Goal: Communication & Community: Answer question/provide support

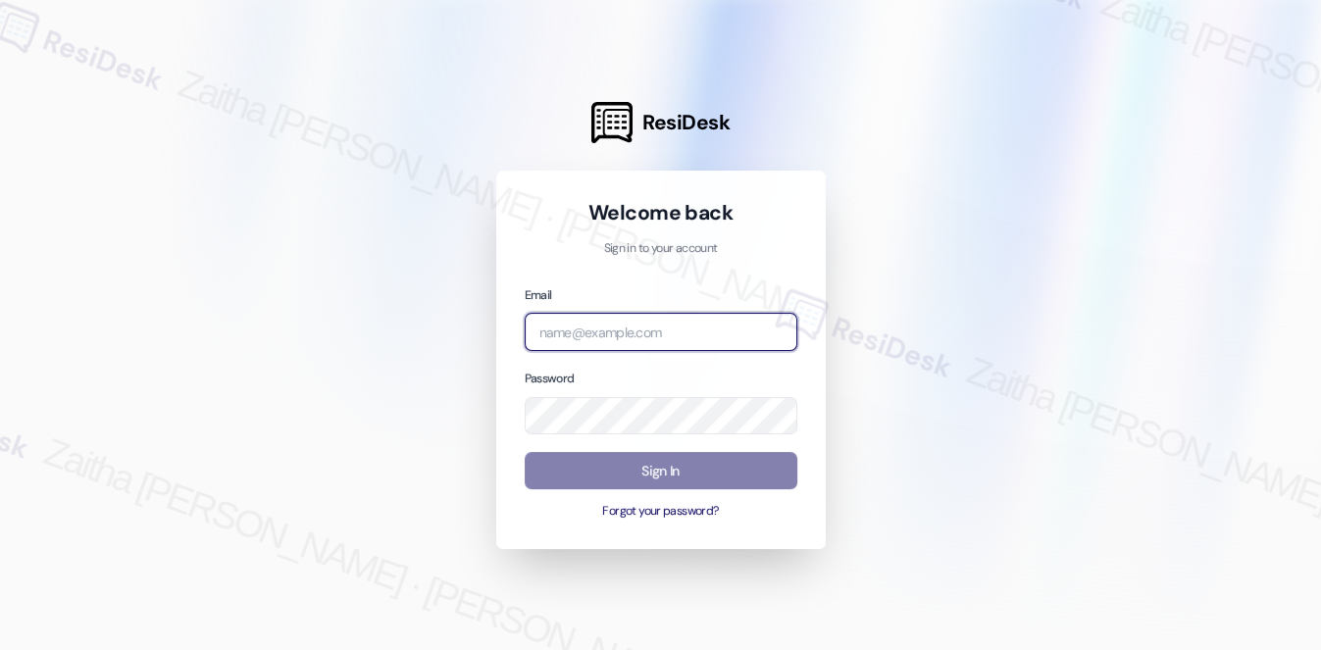
click at [654, 329] on input "email" at bounding box center [661, 332] width 273 height 38
type input "automated-surveys-meridian_management-zaitha.mae.[PERSON_NAME]@meridian_[DOMAIN…"
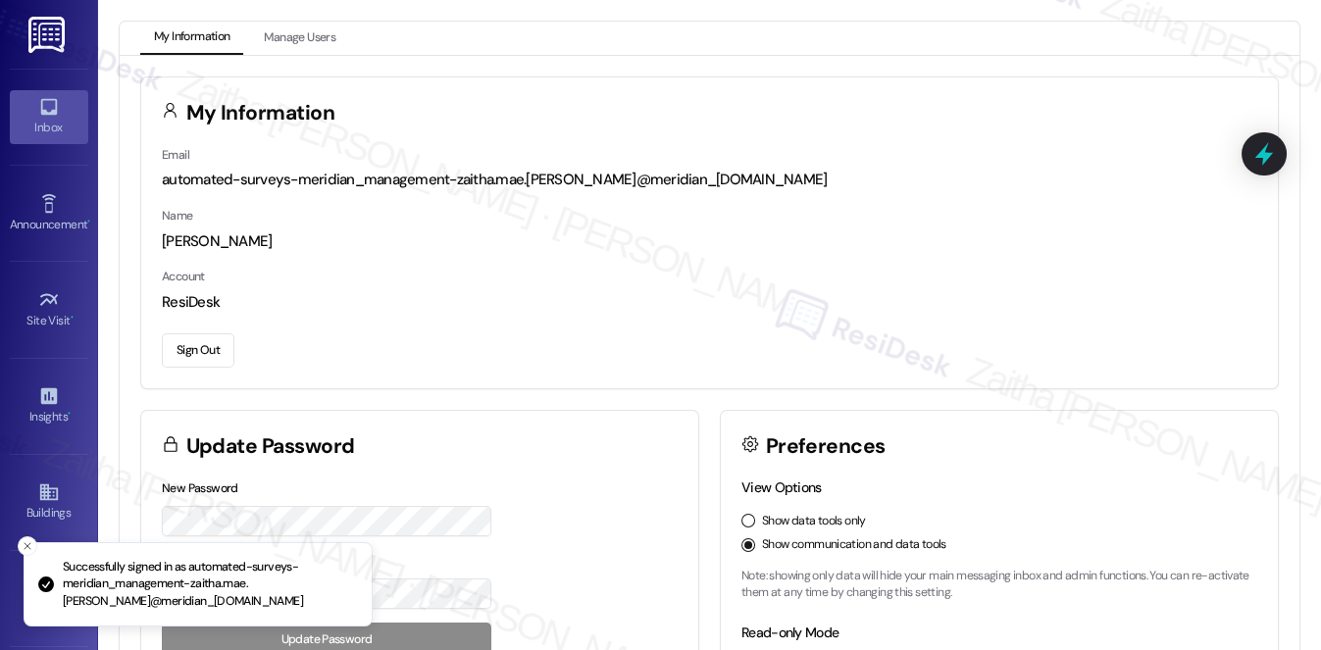
click at [65, 121] on div "Inbox" at bounding box center [49, 128] width 98 height 20
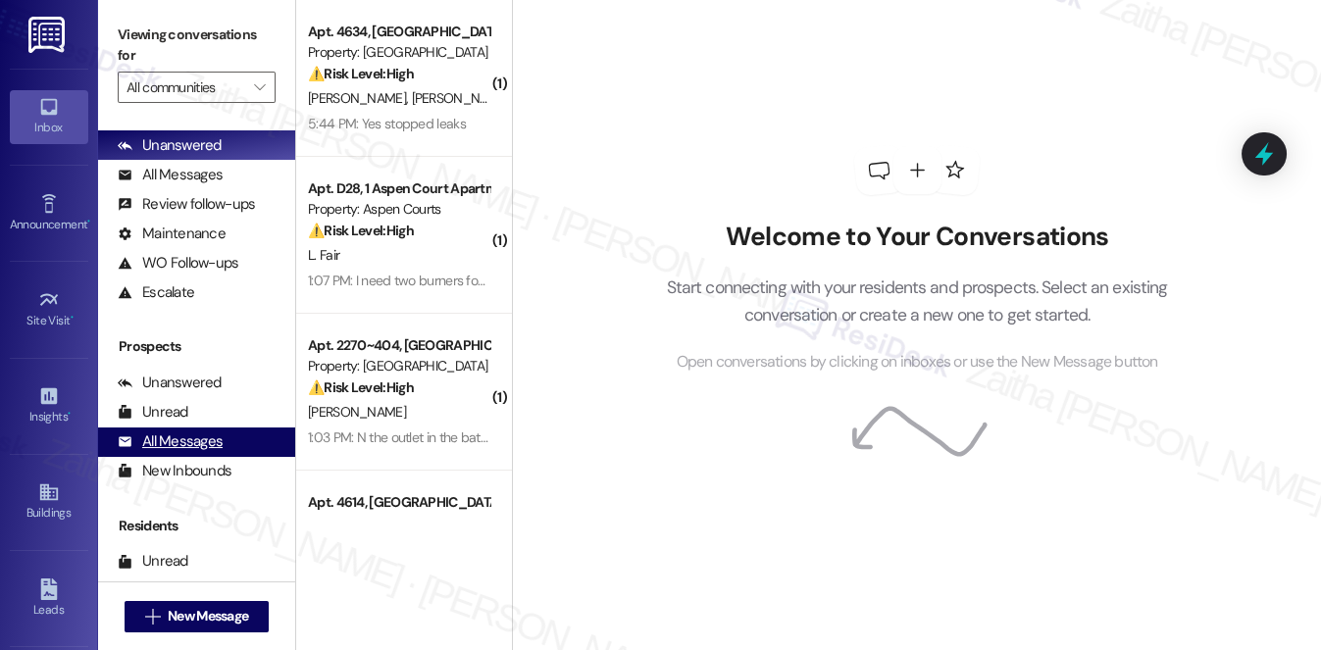
scroll to position [233, 0]
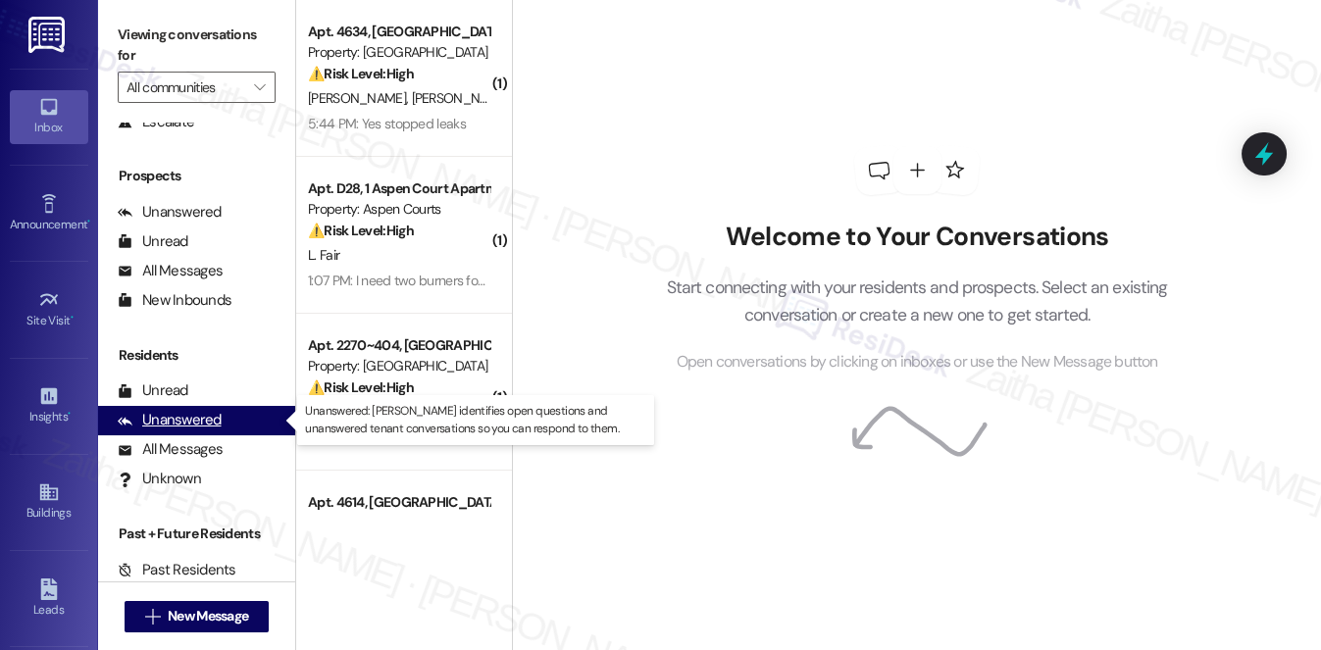
click at [224, 428] on div "Unanswered (0)" at bounding box center [196, 420] width 197 height 29
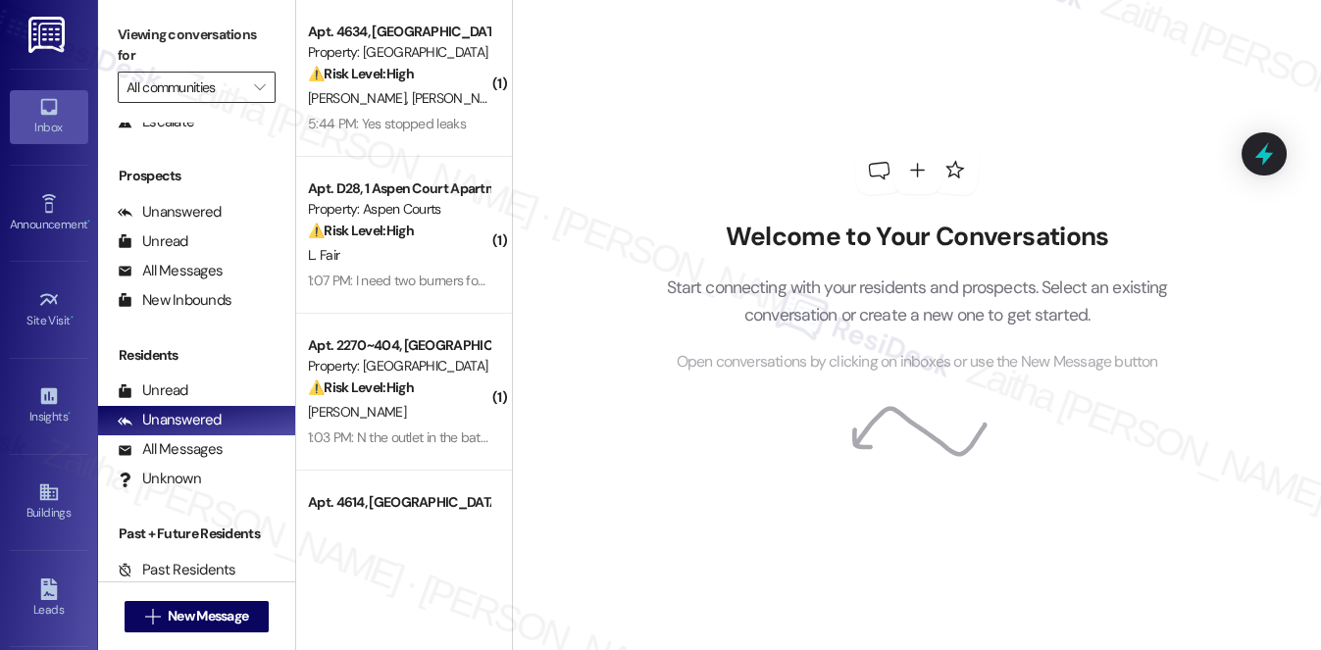
click at [196, 98] on input "All communities" at bounding box center [186, 87] width 118 height 31
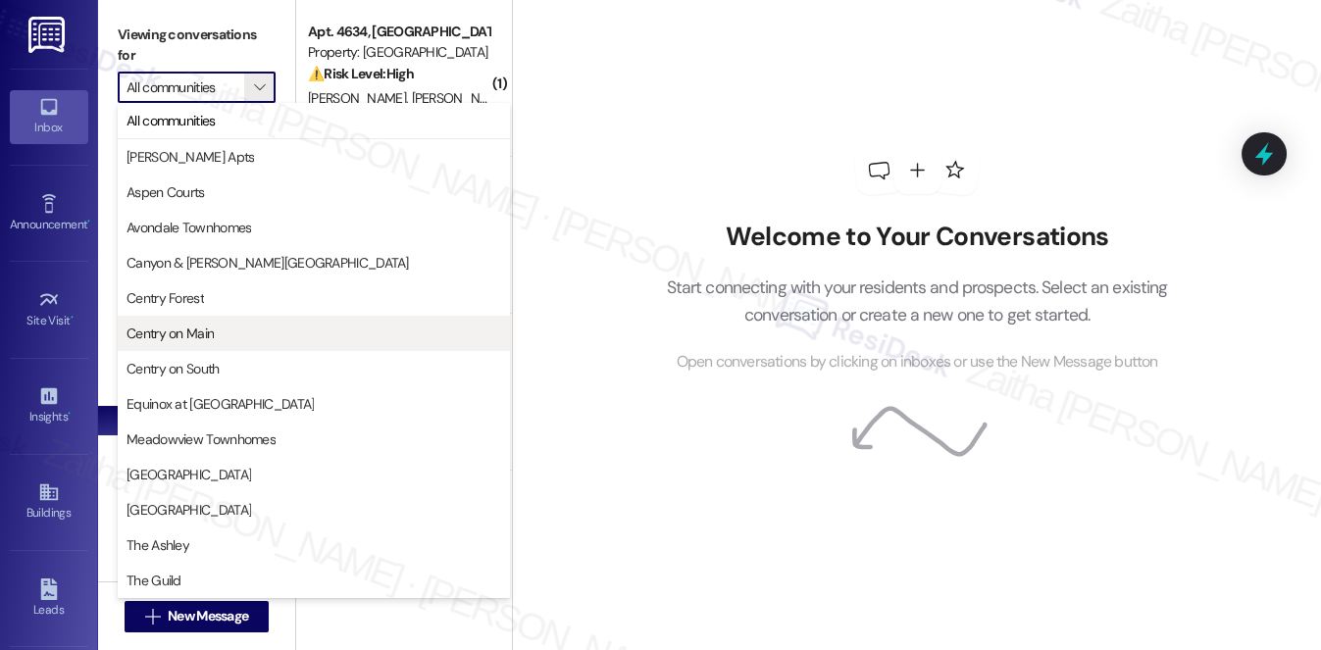
click at [208, 328] on span "Centry on Main" at bounding box center [170, 334] width 87 height 20
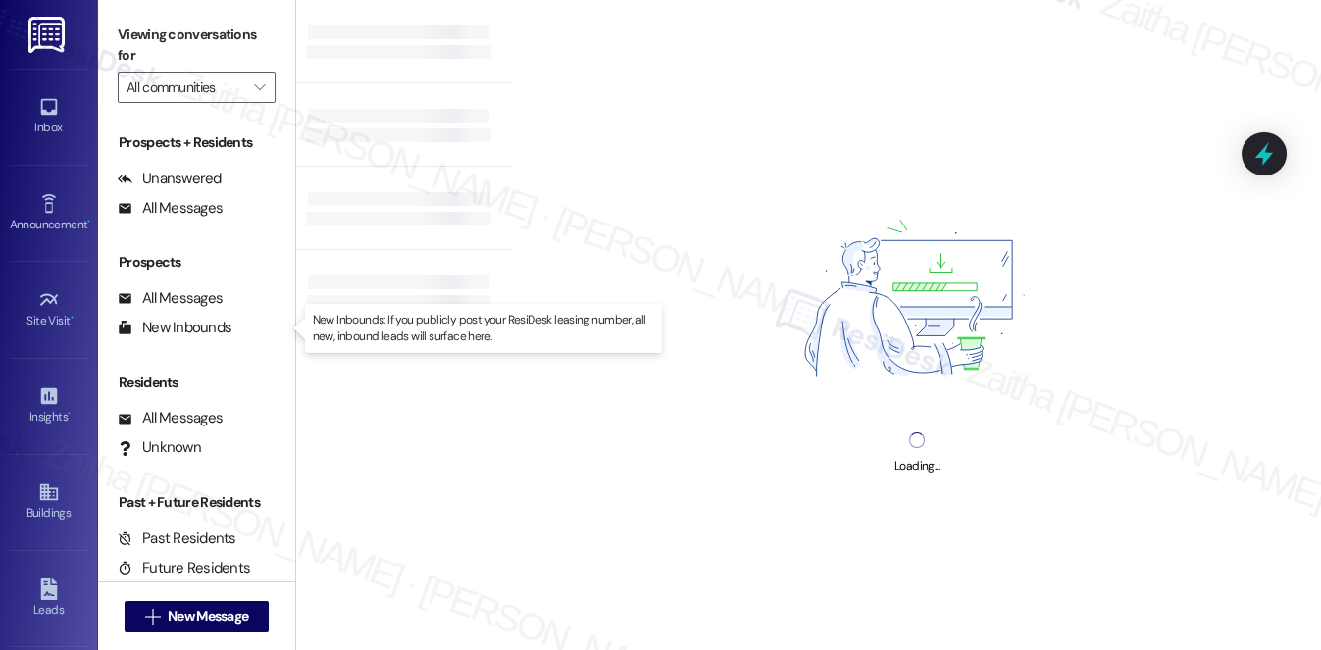
type input "Centry on Main"
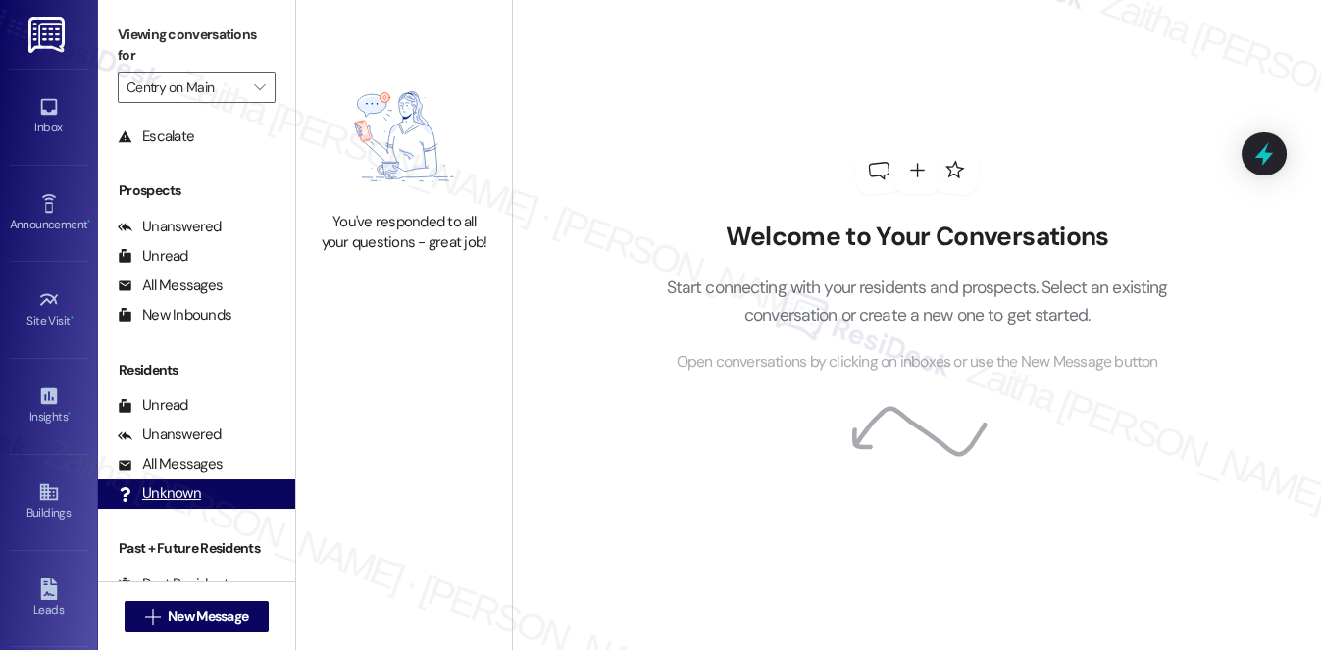
scroll to position [233, 0]
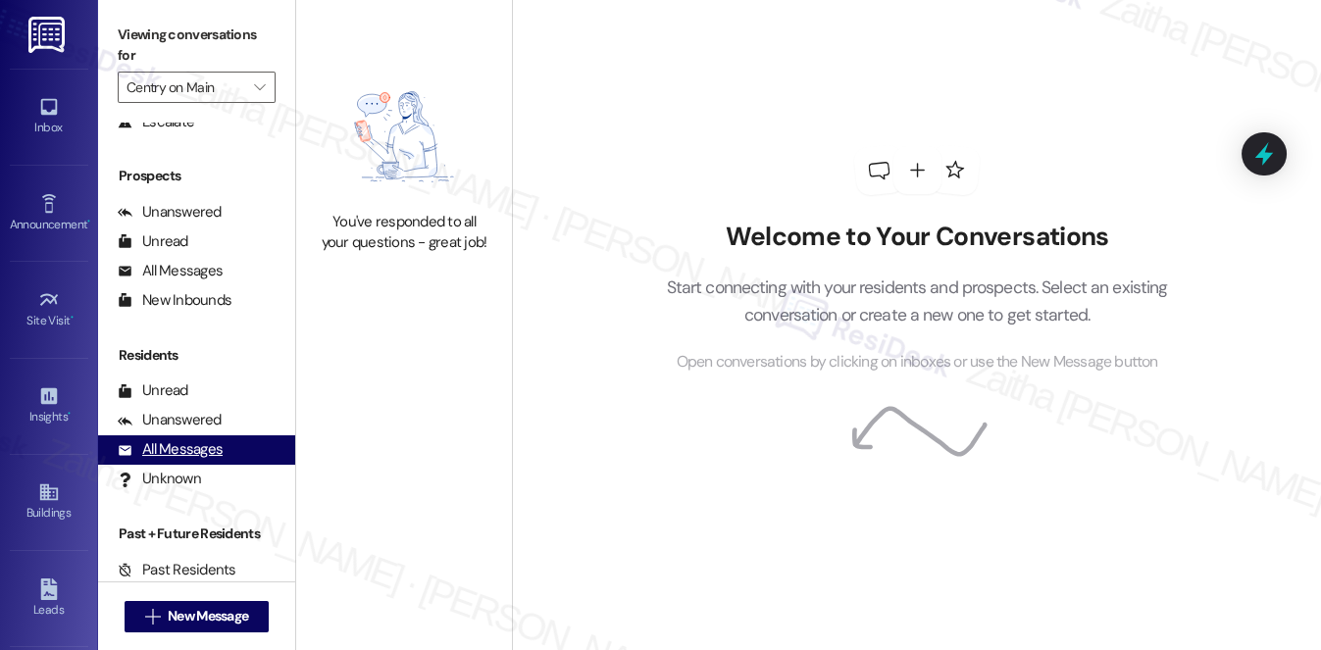
click at [180, 439] on div "All Messages" at bounding box center [170, 449] width 105 height 21
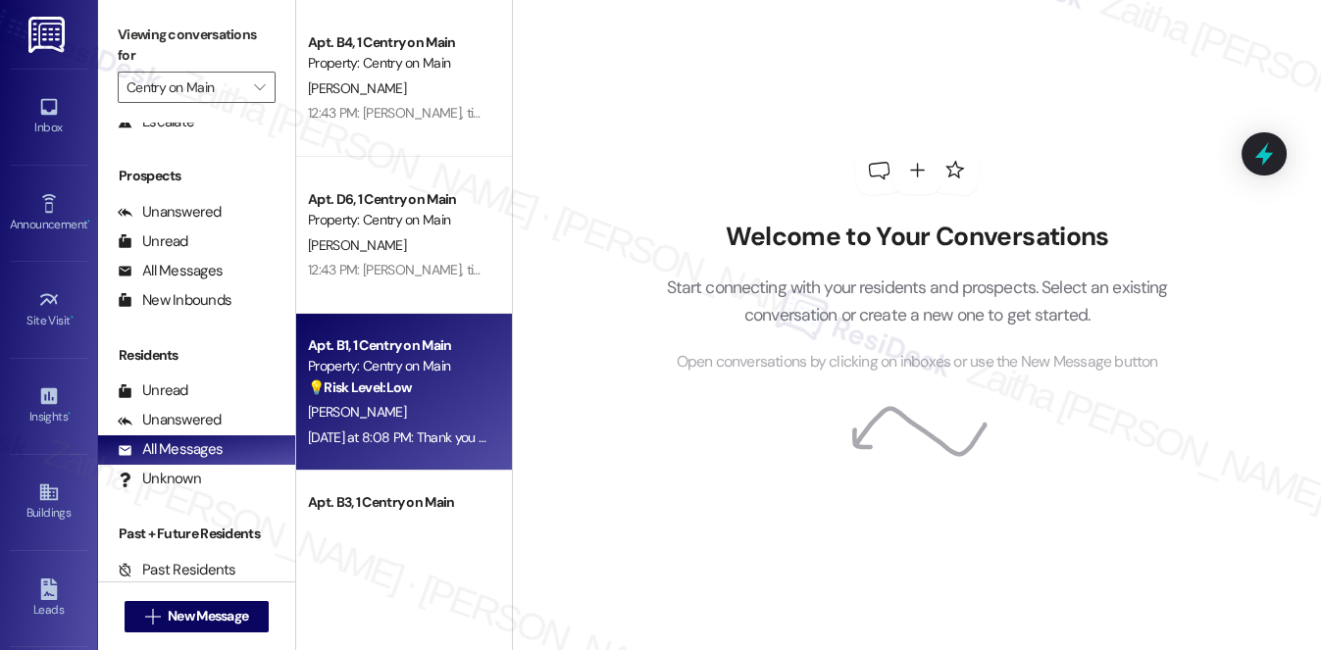
click at [429, 389] on div "💡 Risk Level: Low The resident's response of 'KING' is ambiguous and lacks cont…" at bounding box center [398, 388] width 181 height 21
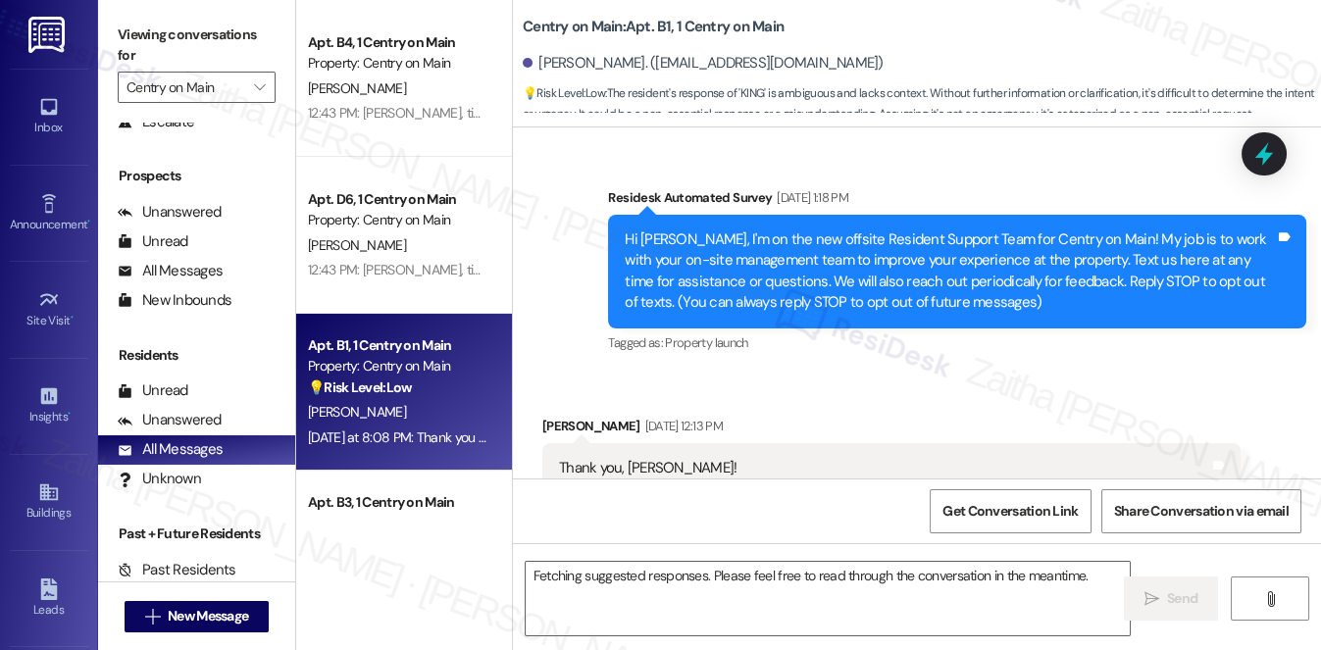
scroll to position [31955, 0]
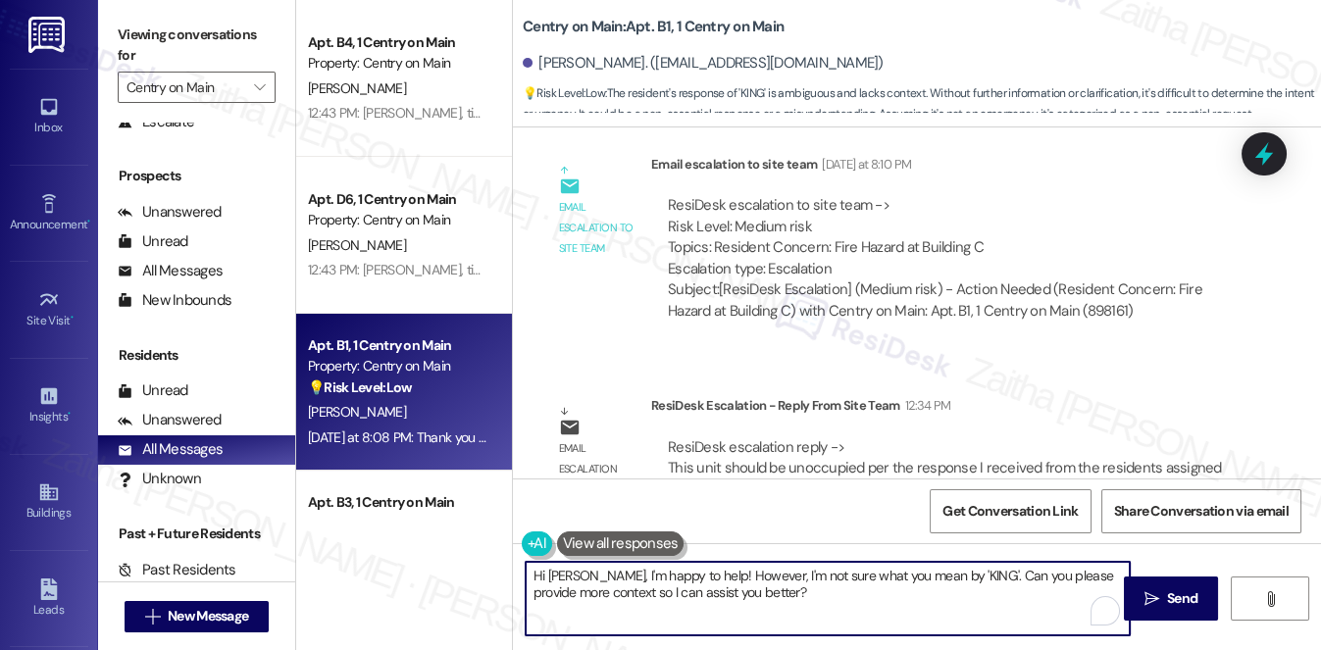
drag, startPoint x: 528, startPoint y: 583, endPoint x: 747, endPoint y: 602, distance: 220.5
click at [747, 602] on textarea "Hi [PERSON_NAME], I'm happy to help! However, I'm not sure what you mean by 'KI…" at bounding box center [828, 599] width 604 height 74
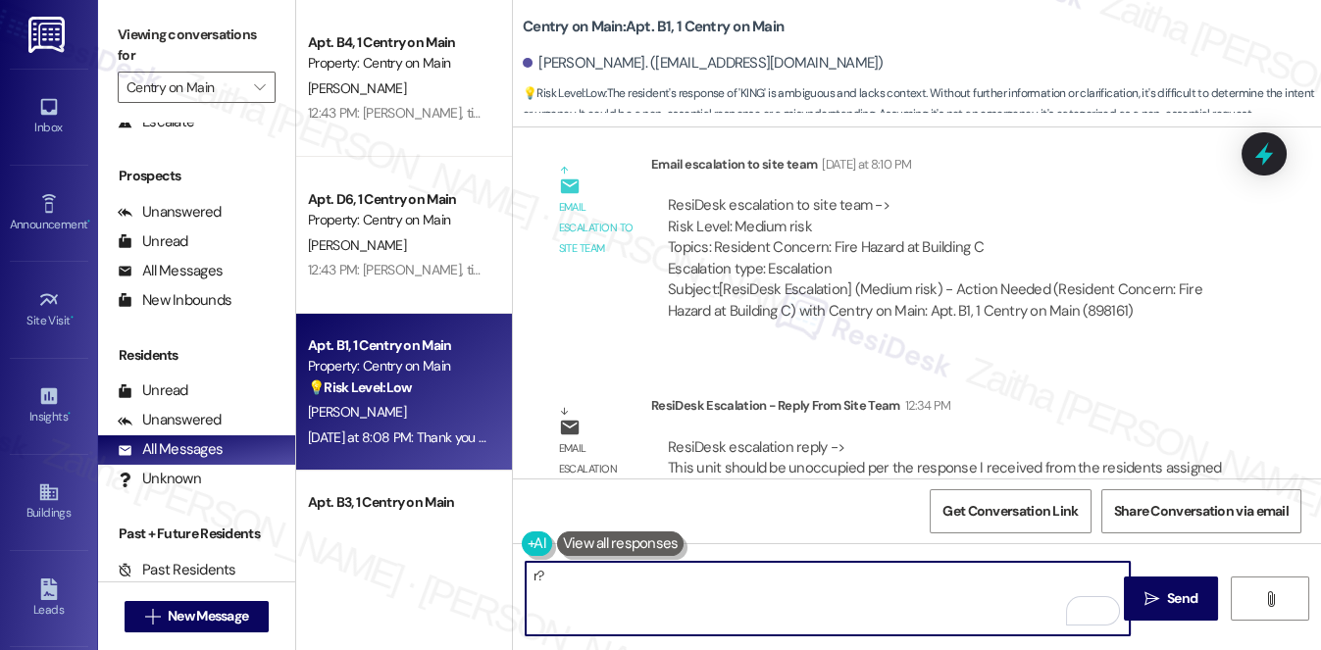
type textarea "r"
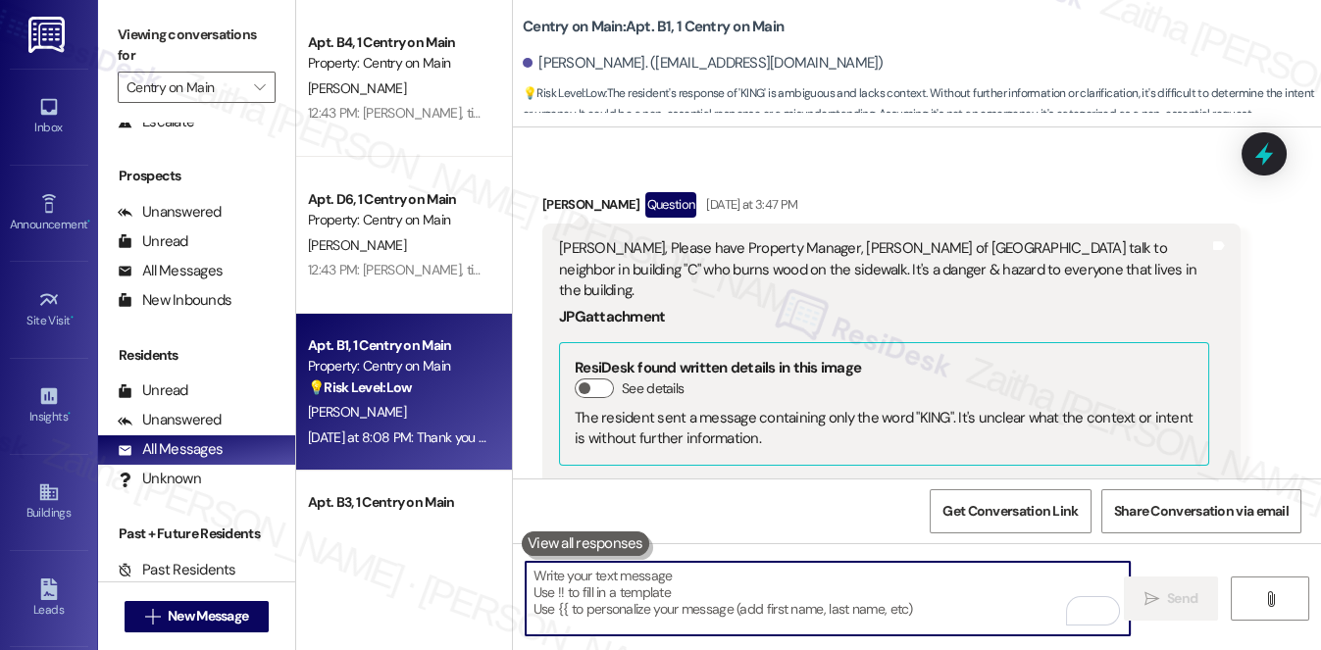
scroll to position [30706, 0]
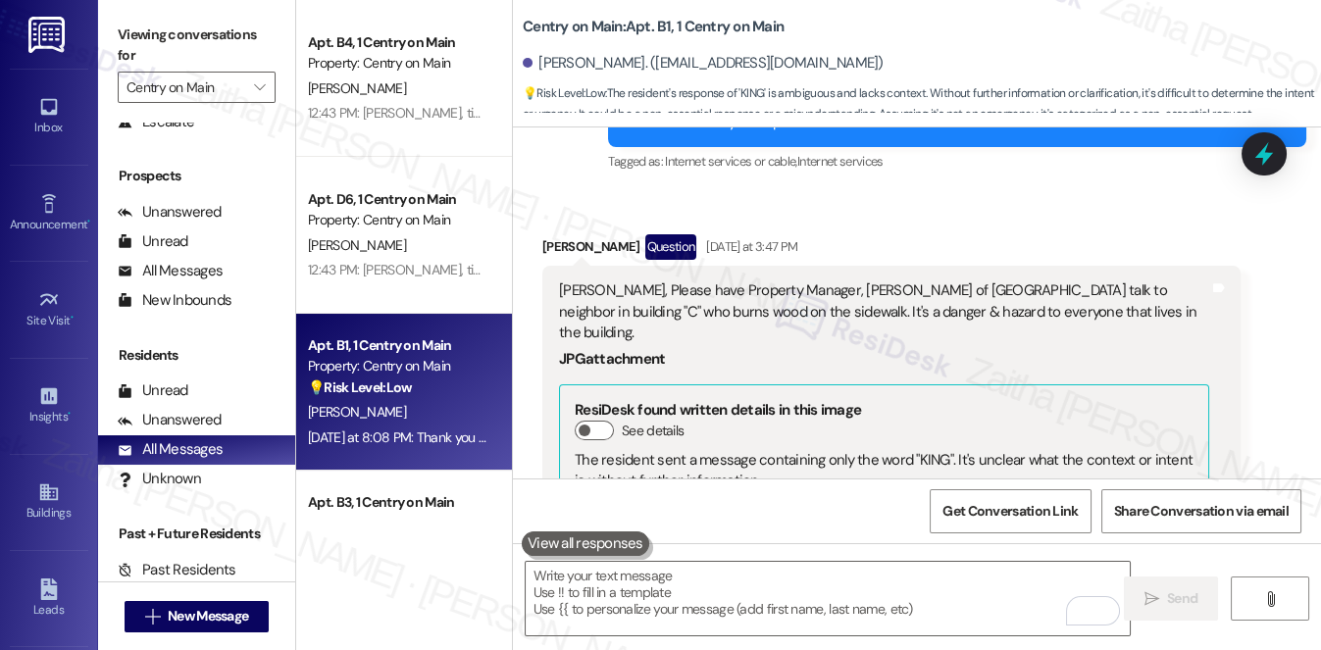
click at [569, 234] on div "[PERSON_NAME] Question [DATE] at 3:47 PM" at bounding box center [891, 249] width 698 height 31
copy div "[PERSON_NAME]"
click at [598, 588] on textarea "To enrich screen reader interactions, please activate Accessibility in Grammarl…" at bounding box center [828, 599] width 604 height 74
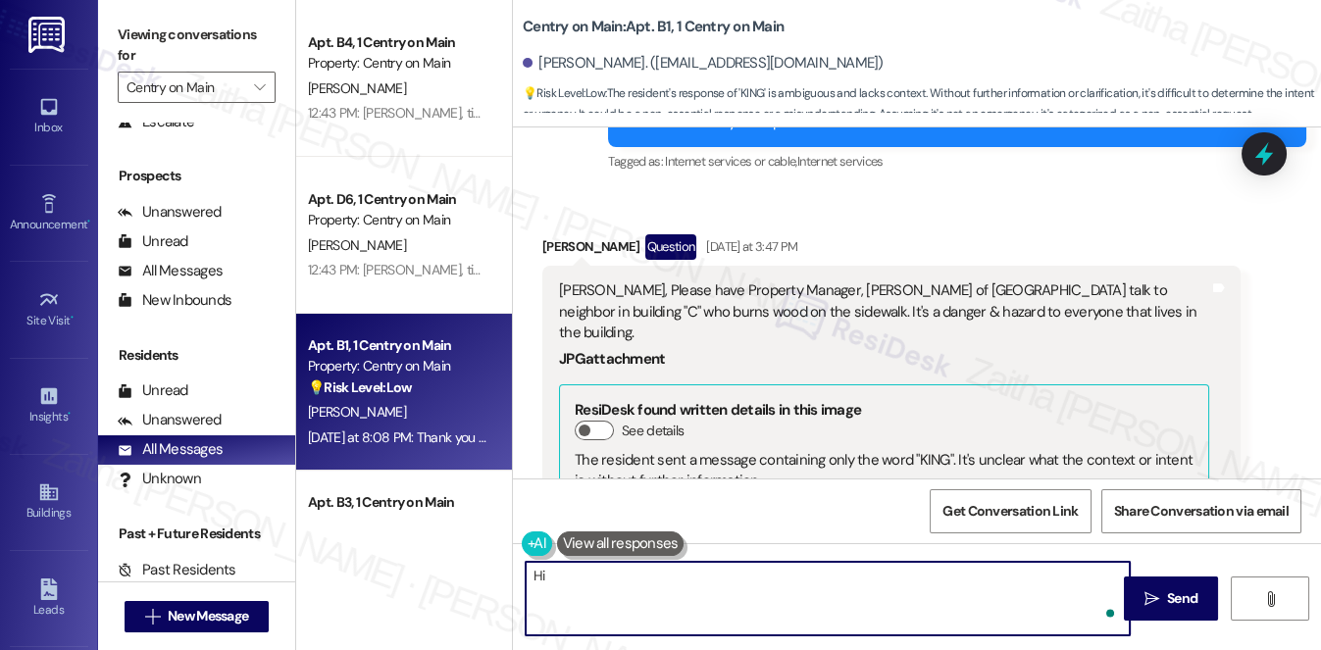
paste textarea "[PERSON_NAME]"
click at [693, 573] on textarea "Hi [PERSON_NAME]! I just wanted" at bounding box center [828, 599] width 604 height 74
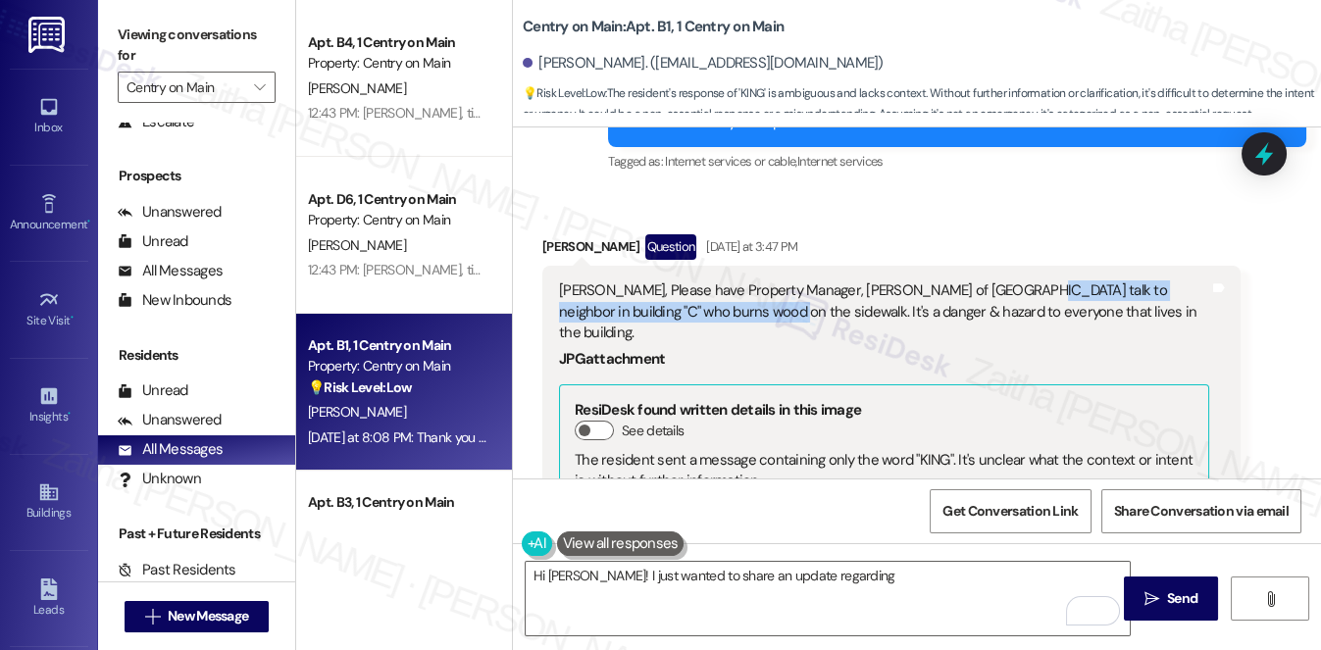
drag, startPoint x: 997, startPoint y: 238, endPoint x: 732, endPoint y: 259, distance: 266.6
click at [732, 280] on div "[PERSON_NAME], Please have Property Manager, [PERSON_NAME] of [GEOGRAPHIC_DATA]…" at bounding box center [884, 311] width 650 height 63
copy div "neighbor in building "C" who burns wood on the sidewalk."
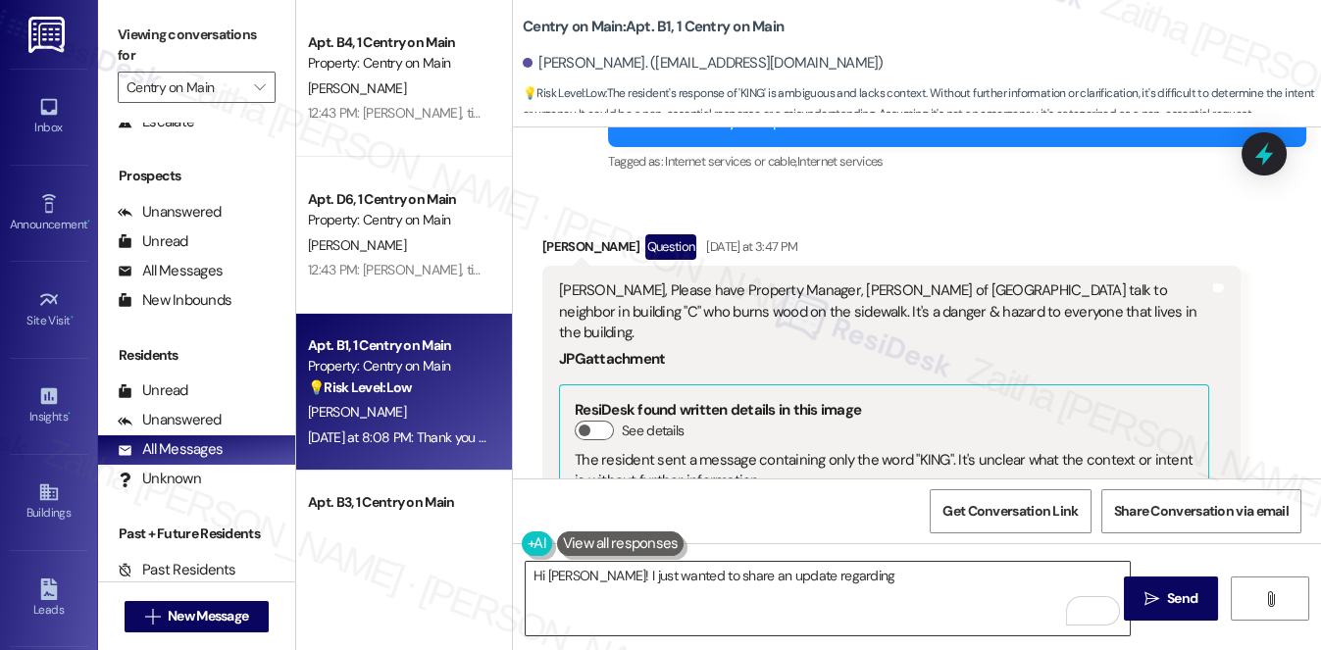
click at [891, 582] on textarea "Hi [PERSON_NAME]! I just wanted to share an update regarding" at bounding box center [828, 599] width 604 height 74
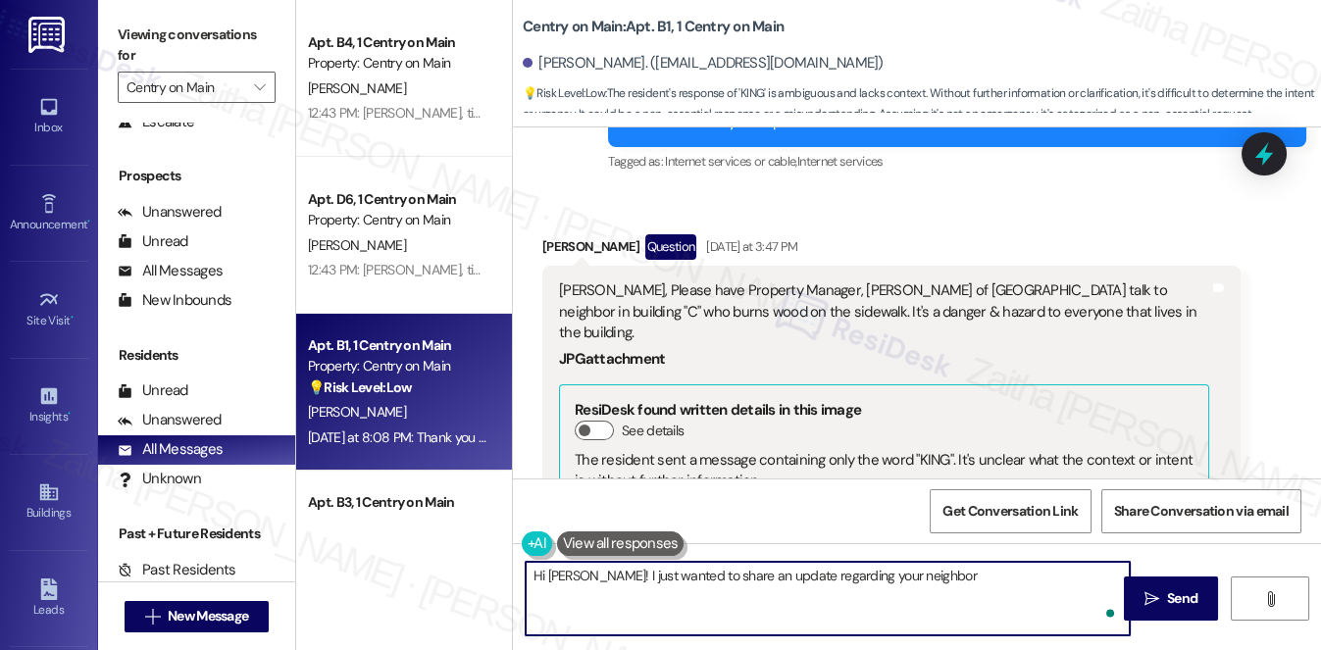
paste textarea "neighbor in building "C" who burns wood on the sidewalk."
click at [691, 591] on textarea "Hi [PERSON_NAME]! I just wanted to share an update regarding your neighbor in b…" at bounding box center [828, 599] width 604 height 74
paste textarea "This unit should not be occupied based on the information we received from the …"
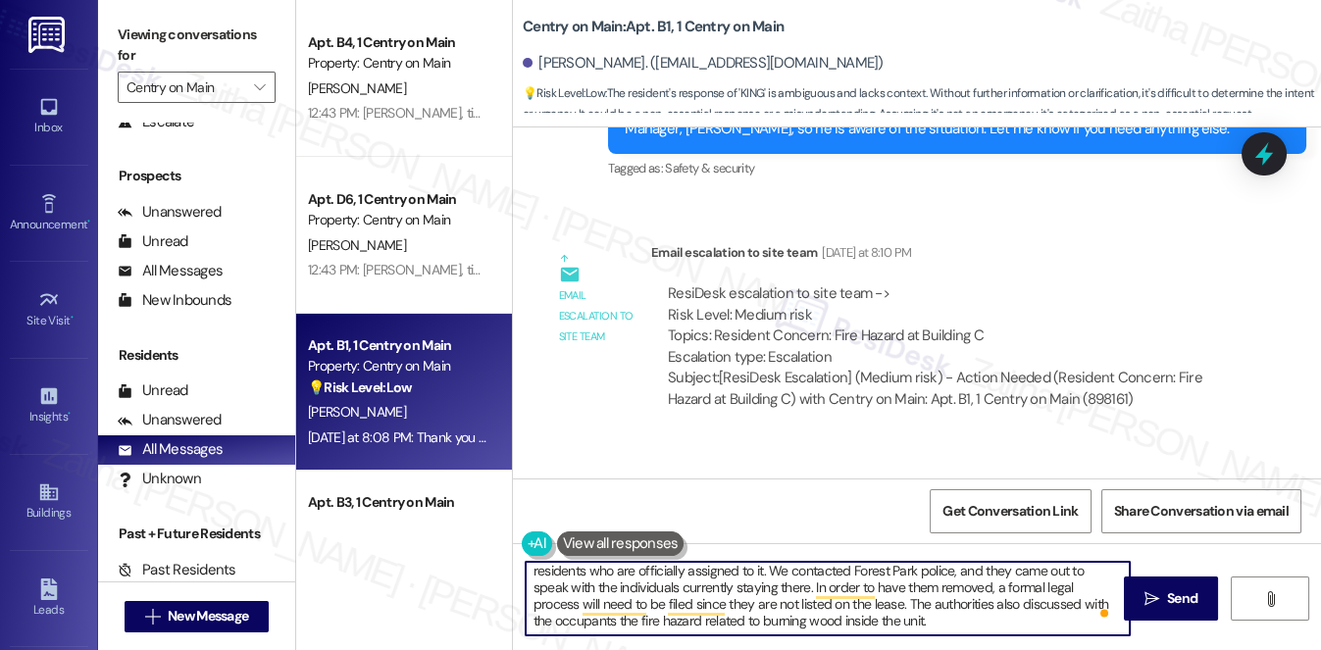
scroll to position [0, 0]
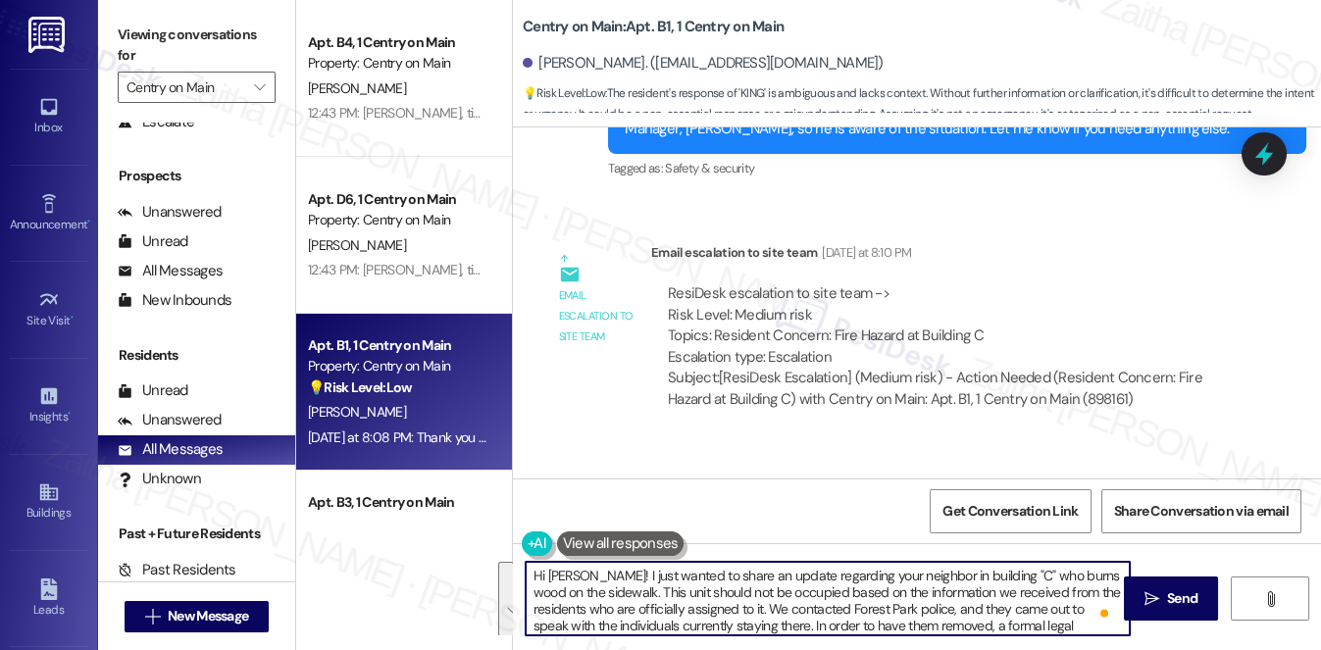
drag, startPoint x: 942, startPoint y: 620, endPoint x: 492, endPoint y: 563, distance: 453.7
click at [496, 555] on div "Apt. B4, 1 Centry on Main Property: Centry on Main [PERSON_NAME] 12:43 PM: [PER…" at bounding box center [808, 325] width 1025 height 650
click at [920, 599] on textarea "Hi [PERSON_NAME]! I just wanted to share an update regarding your neighbor in b…" at bounding box center [828, 599] width 604 height 74
type textarea "Hi [PERSON_NAME]! I just wanted to share an update regarding your neighbor in b…"
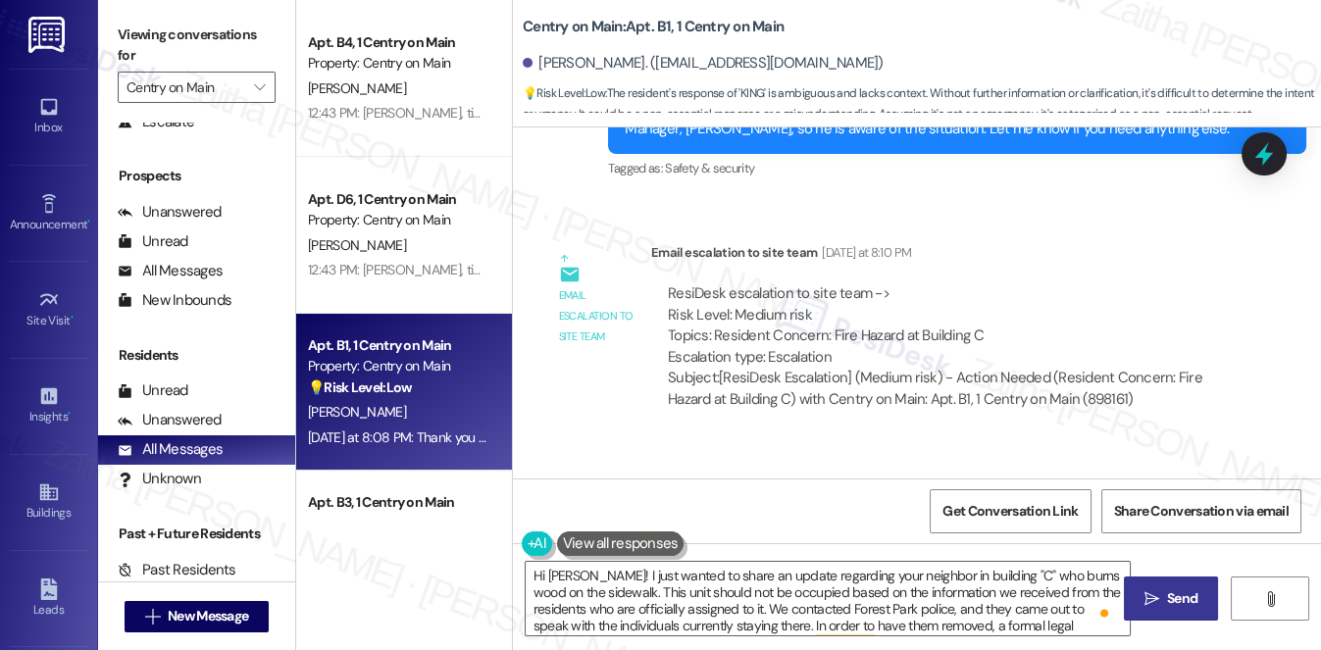
click at [1171, 603] on span "Send" at bounding box center [1182, 598] width 30 height 21
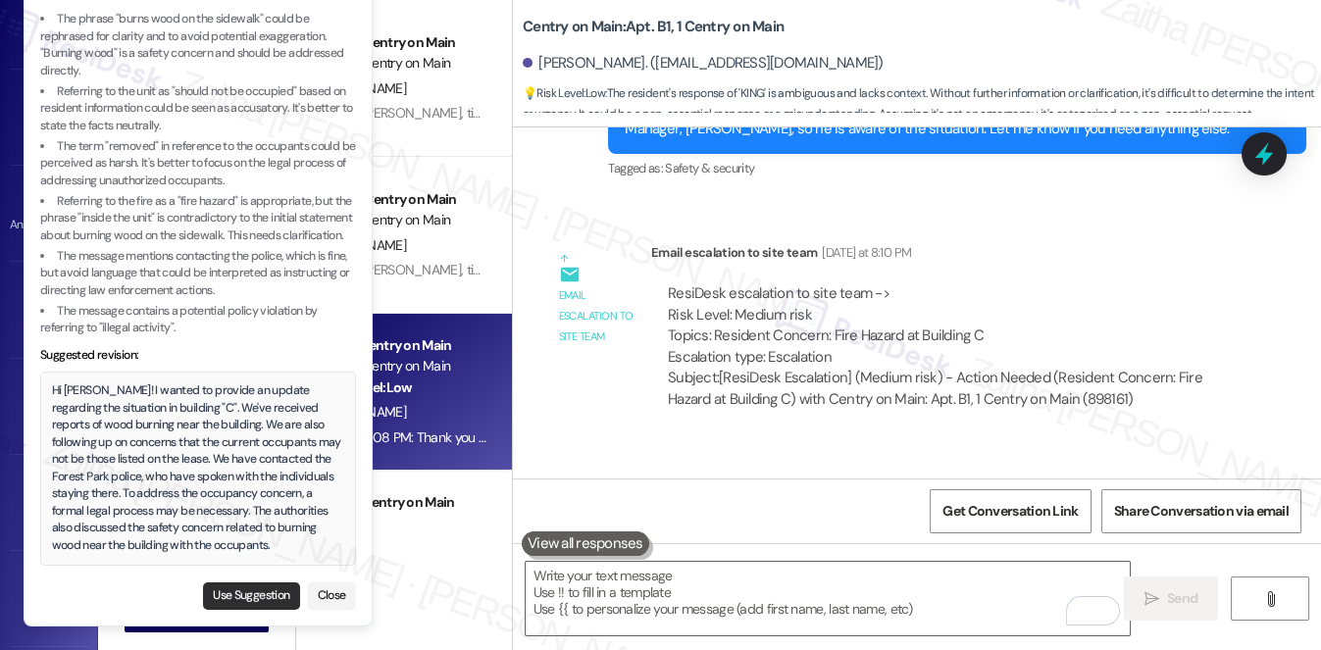
click at [233, 597] on button "Use Suggestion" at bounding box center [251, 596] width 97 height 27
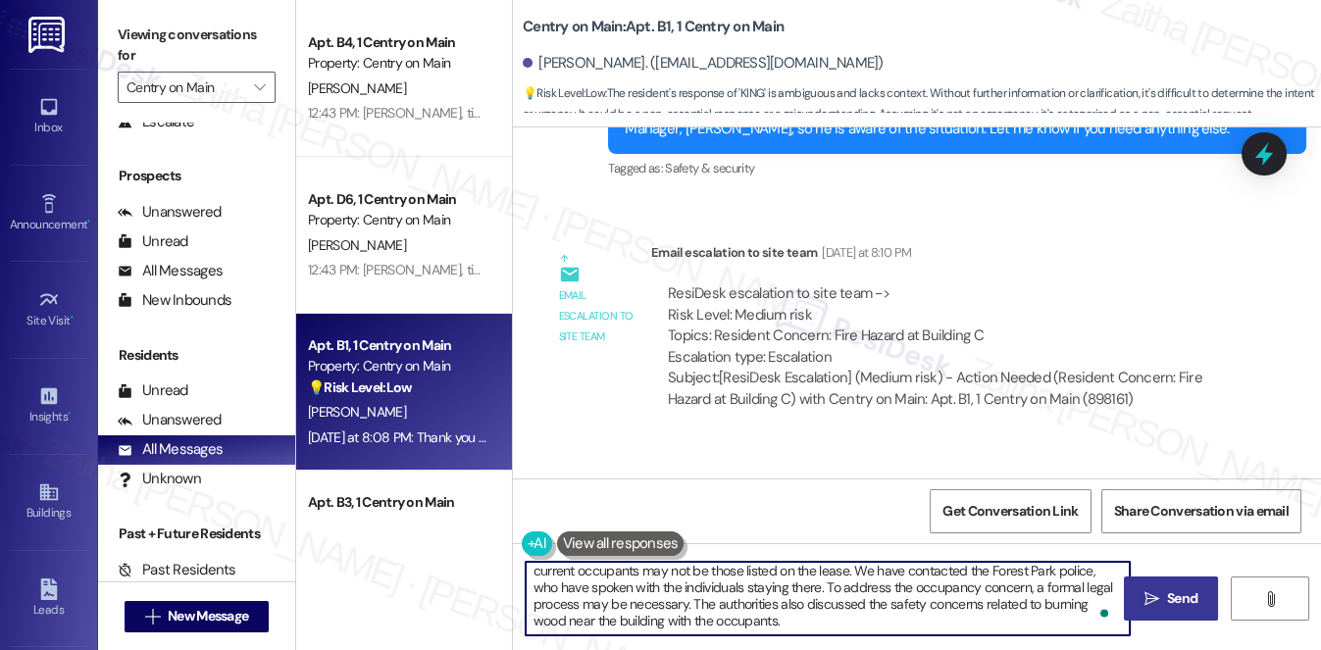
type textarea "Hi [PERSON_NAME]! I wanted to provide an update regarding the situation in buil…"
click at [1160, 609] on button " Send" at bounding box center [1171, 599] width 95 height 44
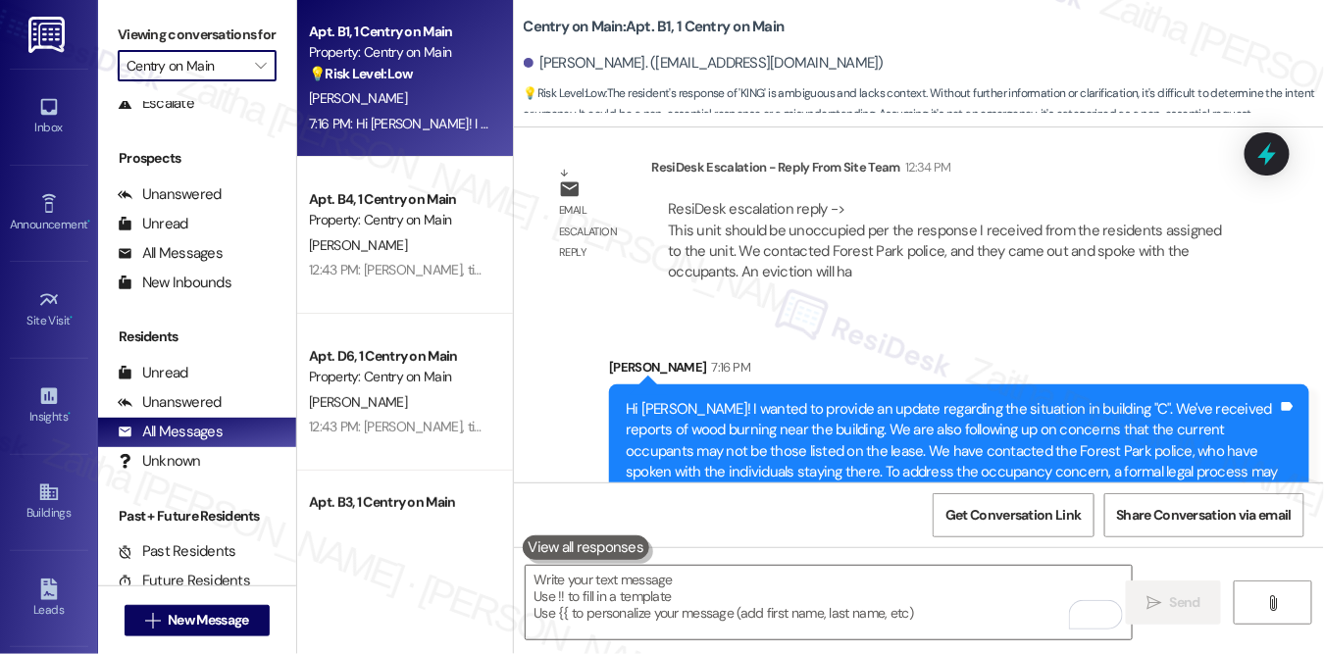
click at [200, 81] on input "Centry on Main" at bounding box center [186, 65] width 119 height 31
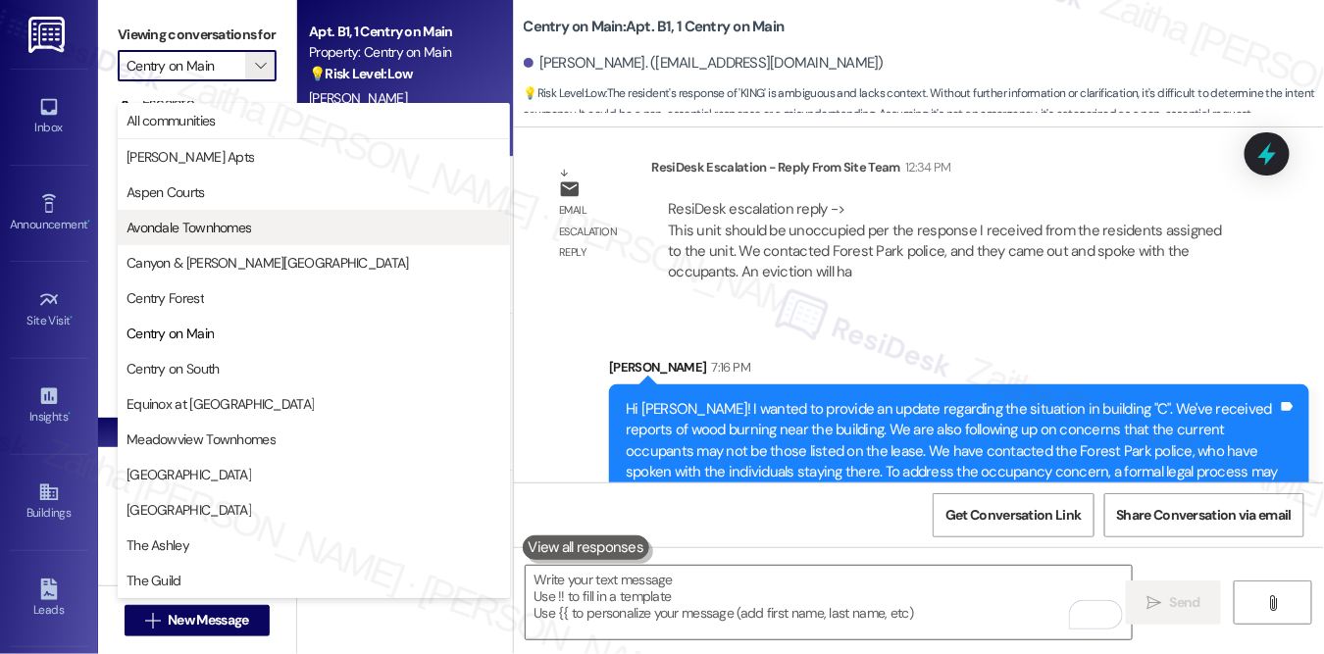
click at [255, 234] on span "Avondale Townhomes" at bounding box center [314, 228] width 375 height 20
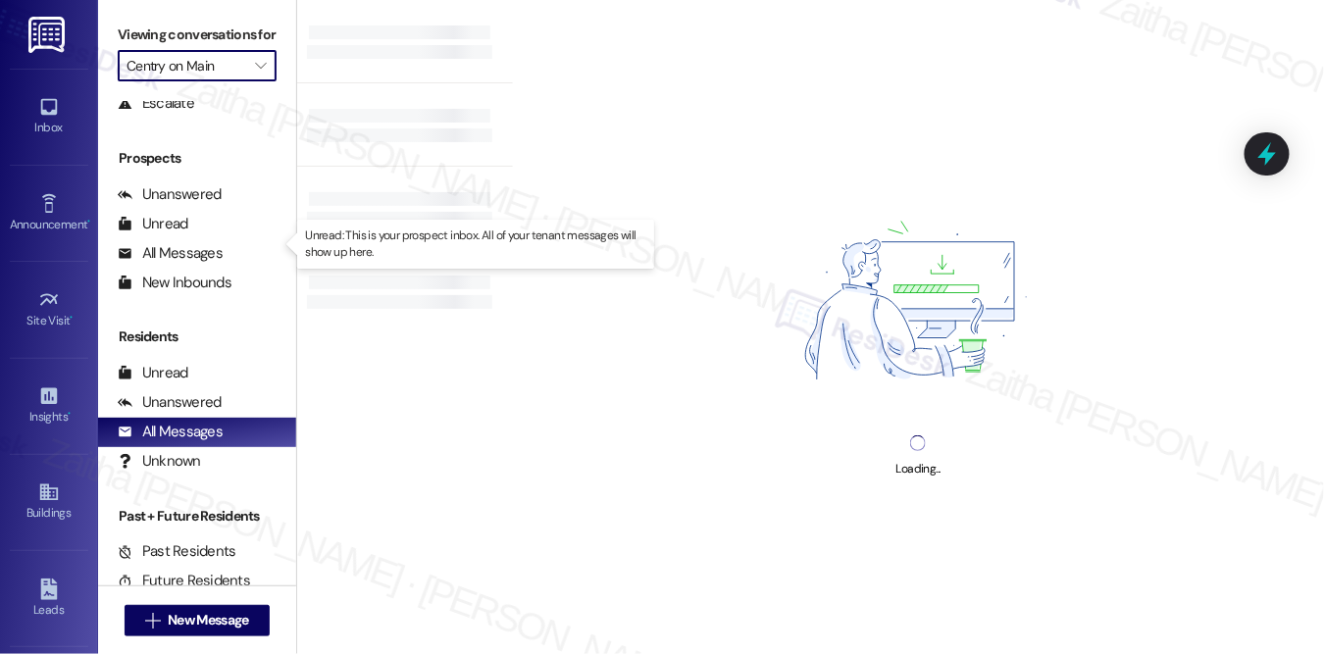
type input "Avondale Townhomes"
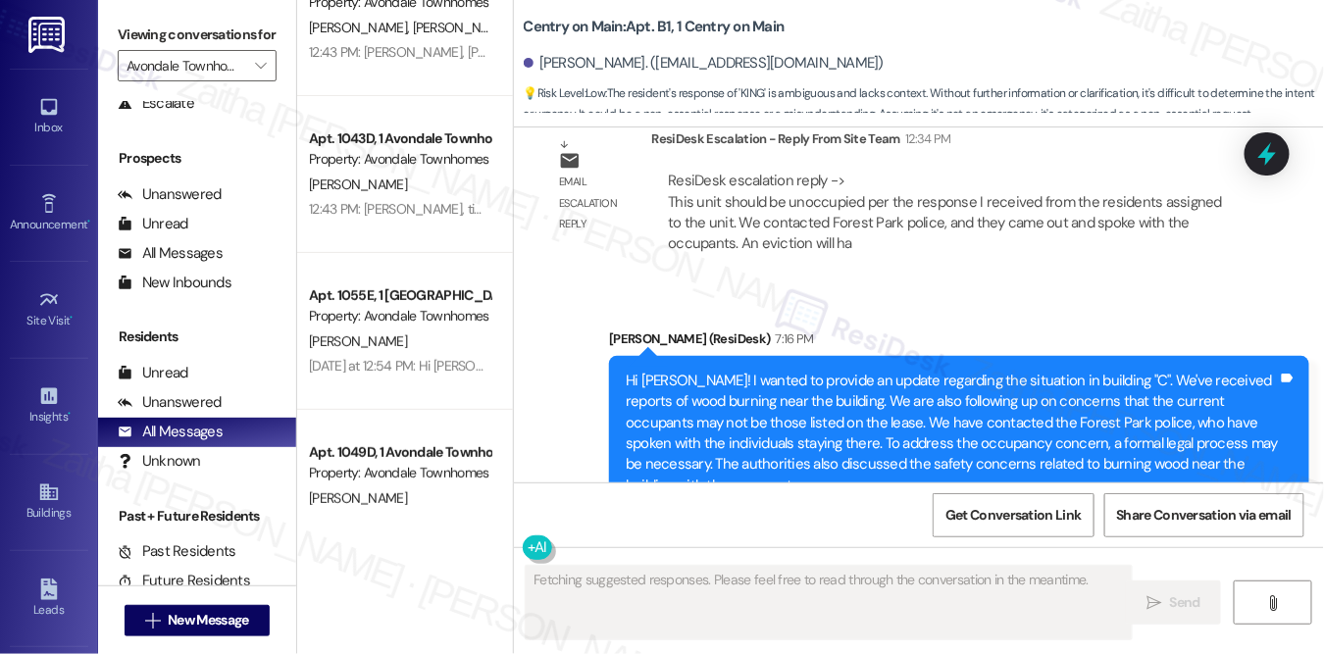
scroll to position [88, 0]
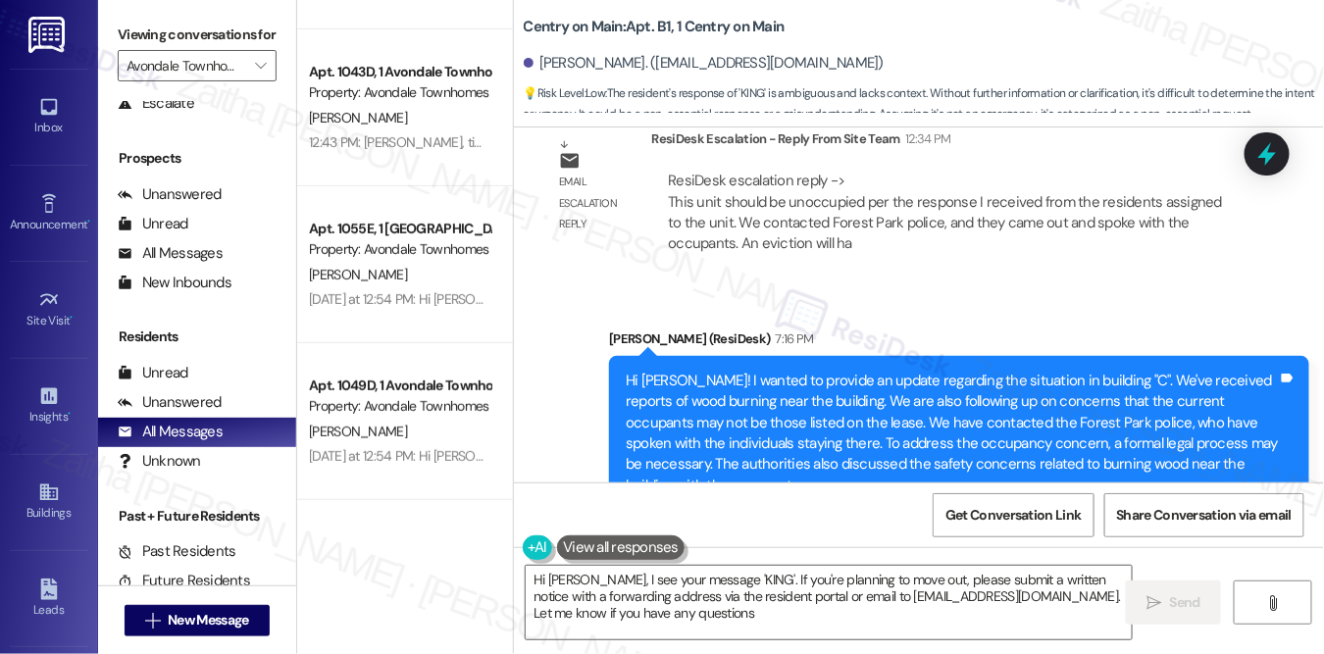
type textarea "Hi [PERSON_NAME], I see your message 'KING'. If you're planning to move out, pl…"
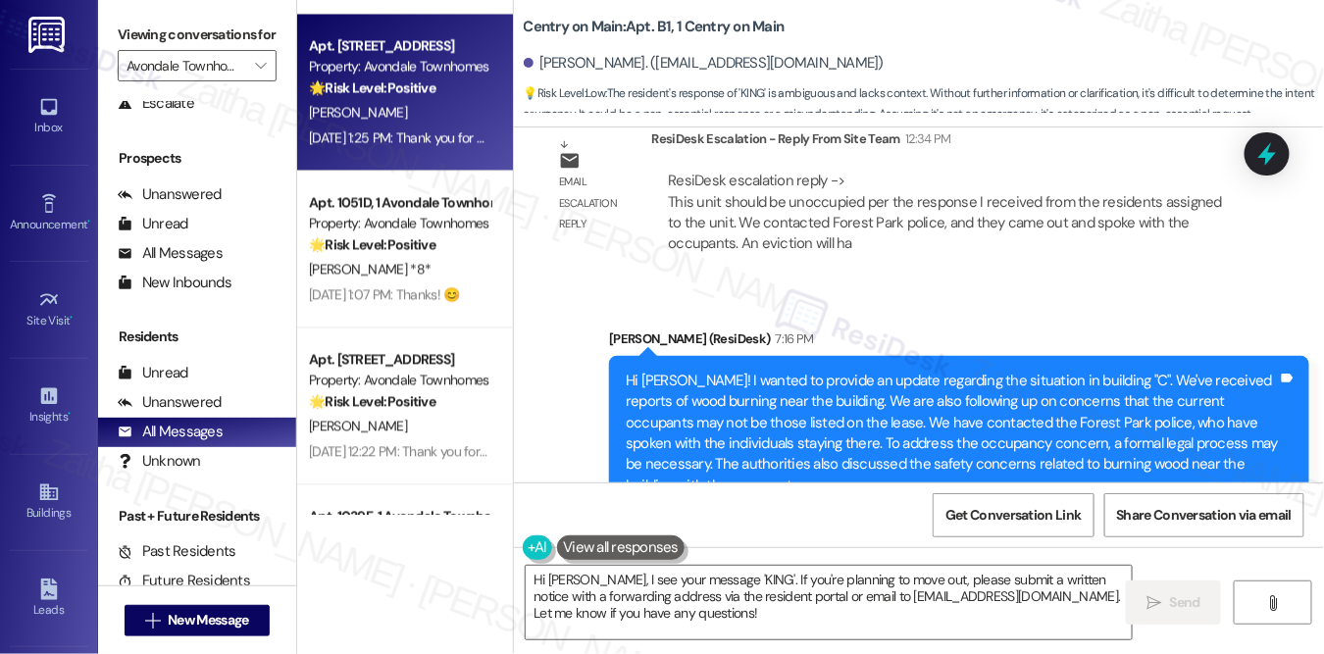
scroll to position [1247, 0]
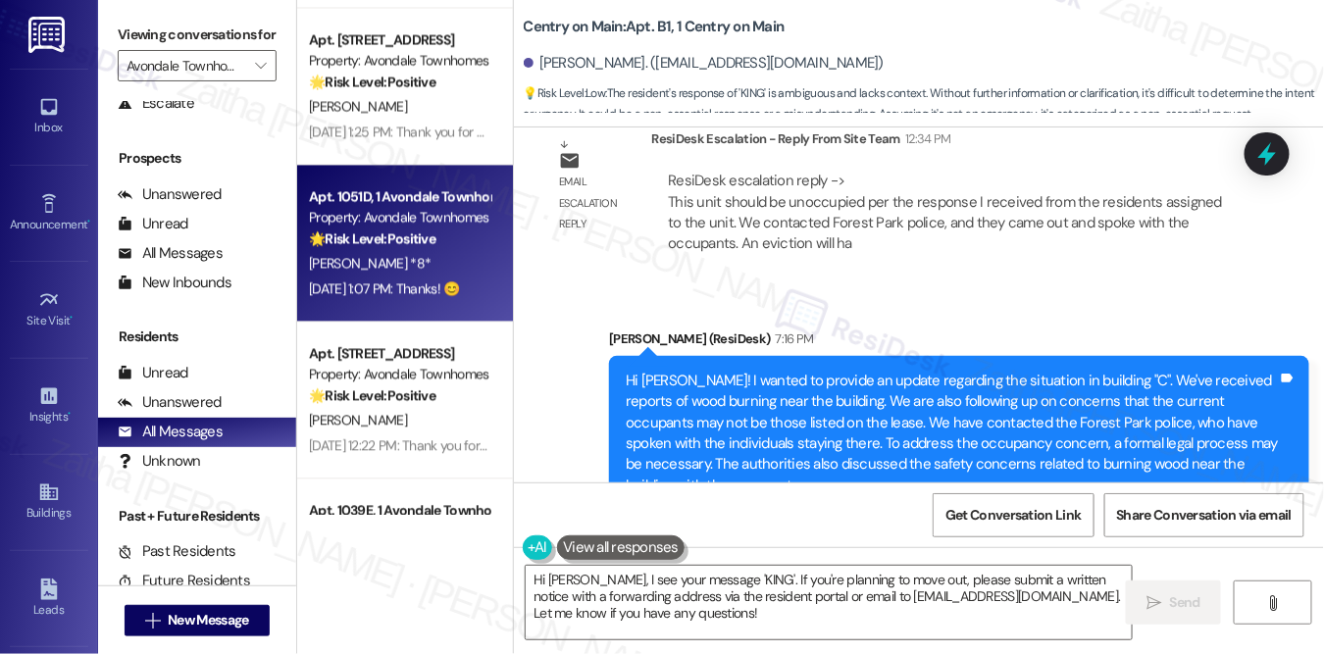
click at [456, 260] on div "[PERSON_NAME] *8*" at bounding box center [399, 263] width 185 height 25
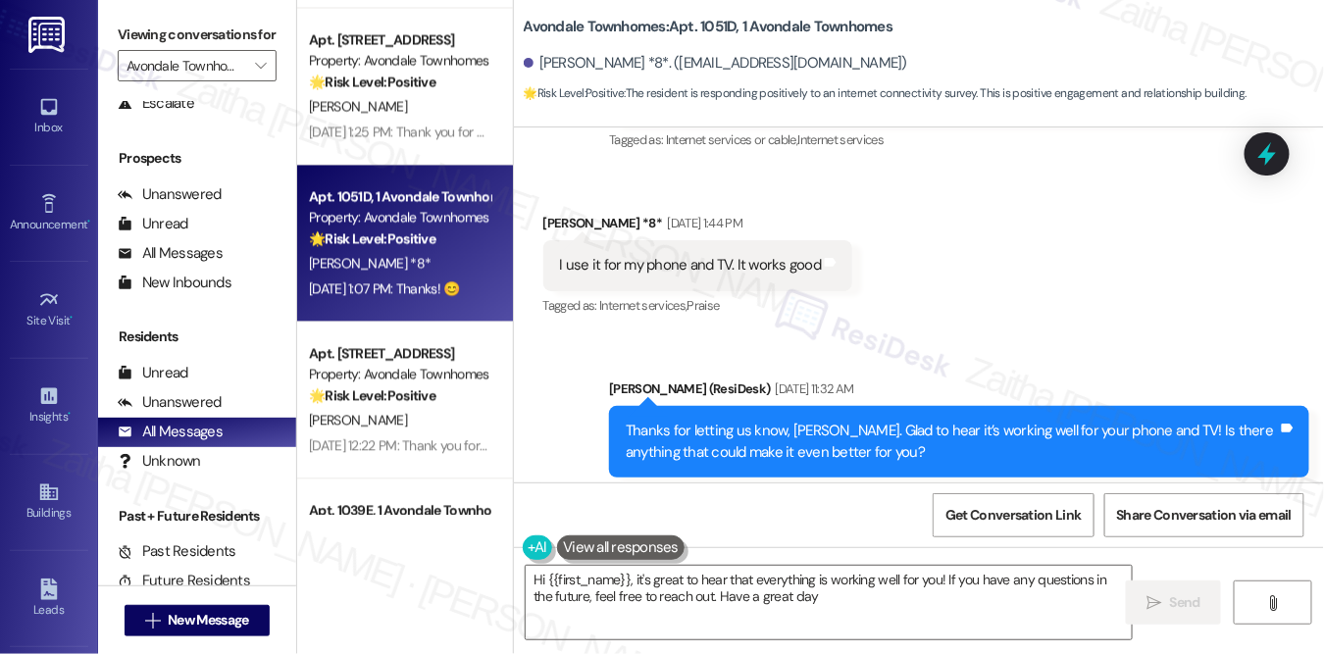
type textarea "Hi {{first_name}}, it's great to hear that everything is working well for you! …"
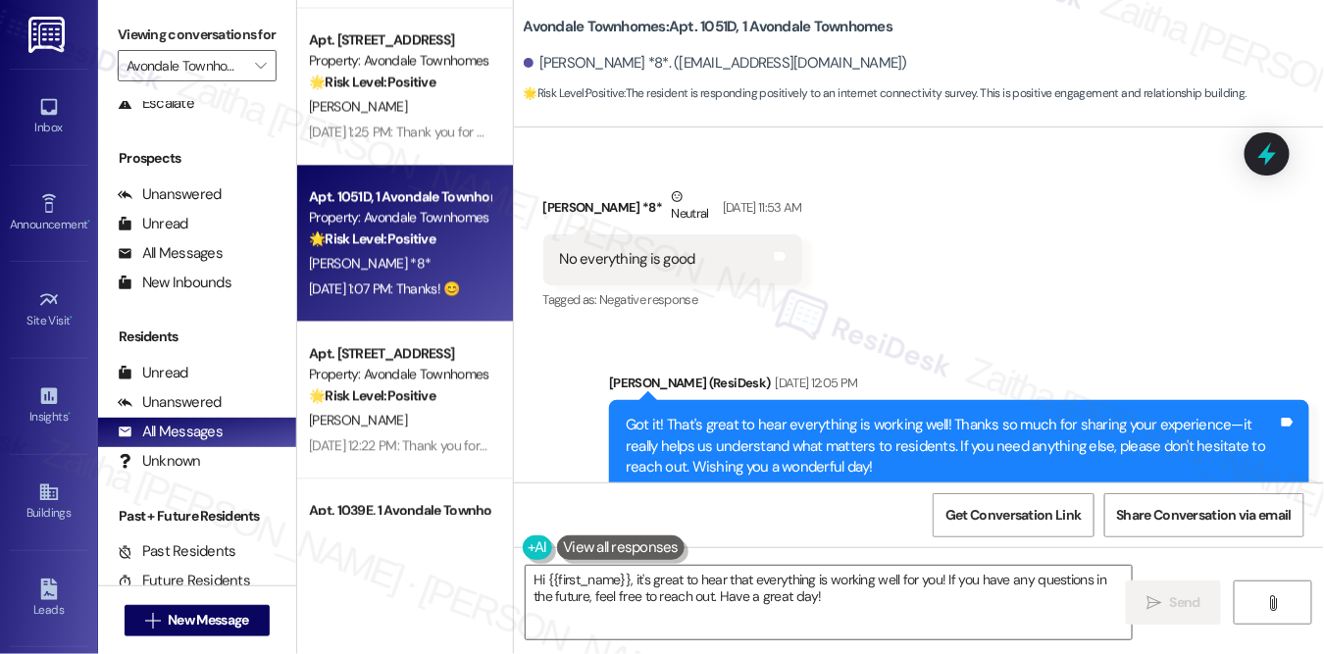
scroll to position [14978, 0]
click at [1000, 512] on span "Get Conversation Link" at bounding box center [1012, 515] width 135 height 21
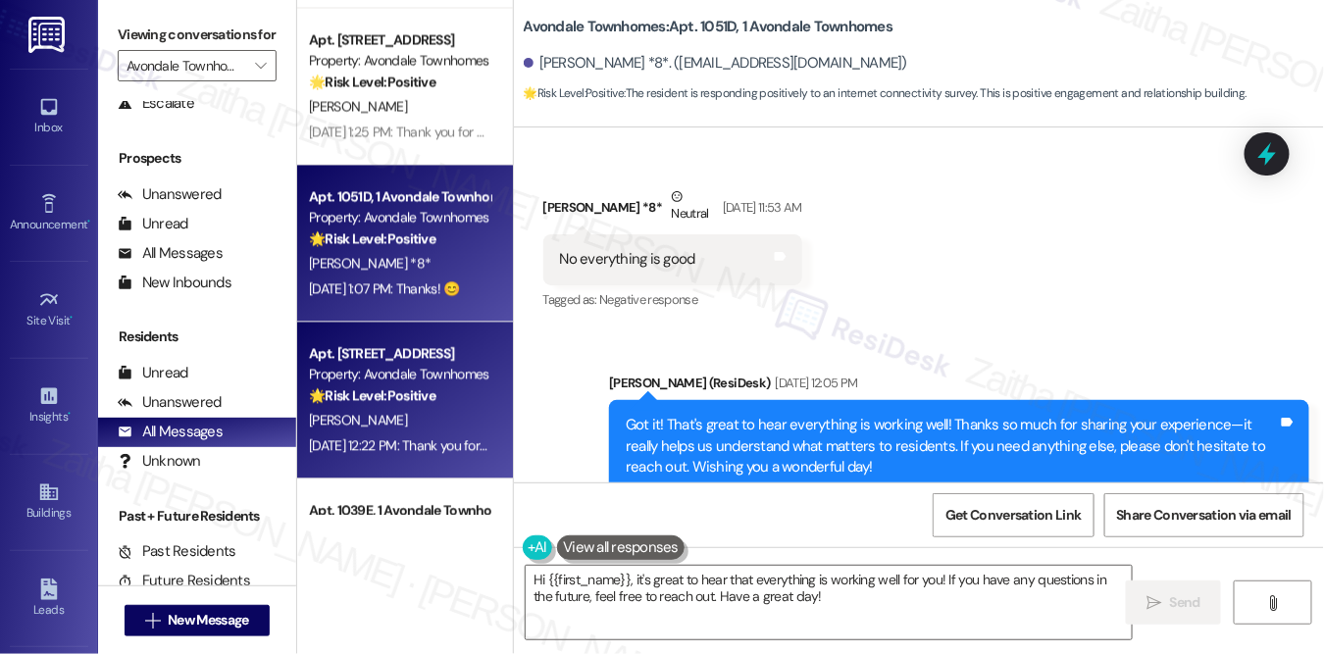
click at [406, 422] on div "[PERSON_NAME]" at bounding box center [399, 420] width 185 height 25
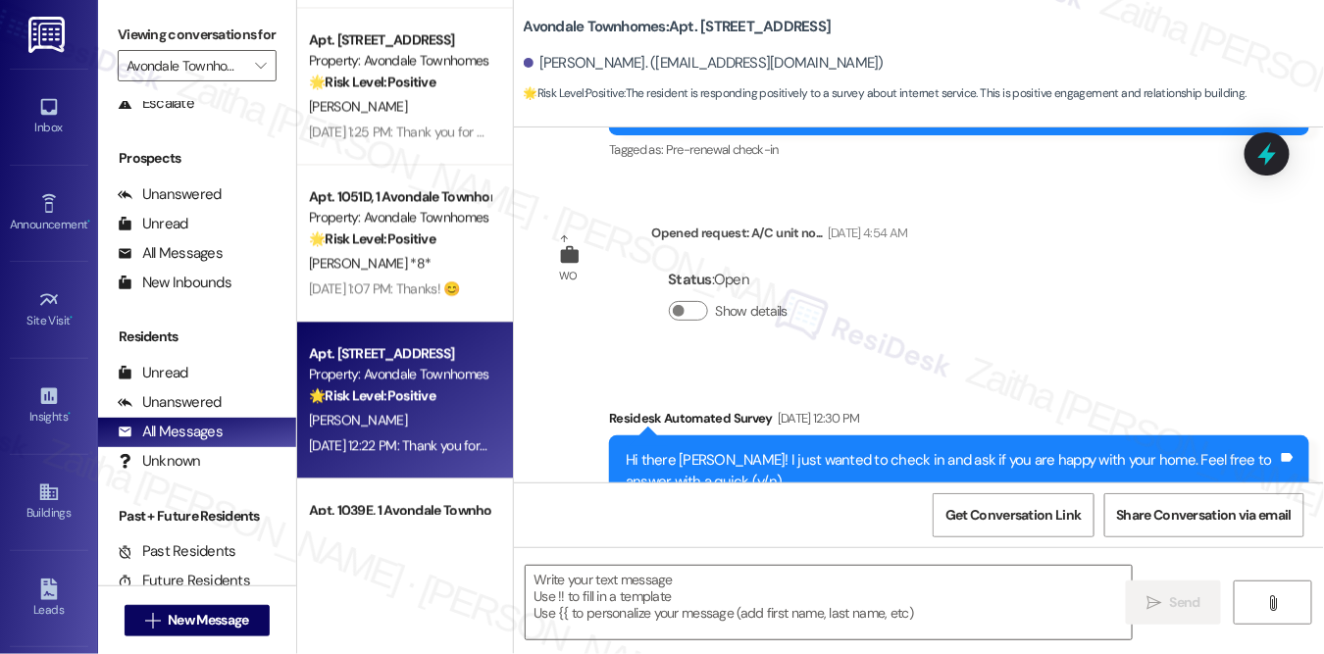
type textarea "Fetching suggested responses. Please feel free to read through the conversation…"
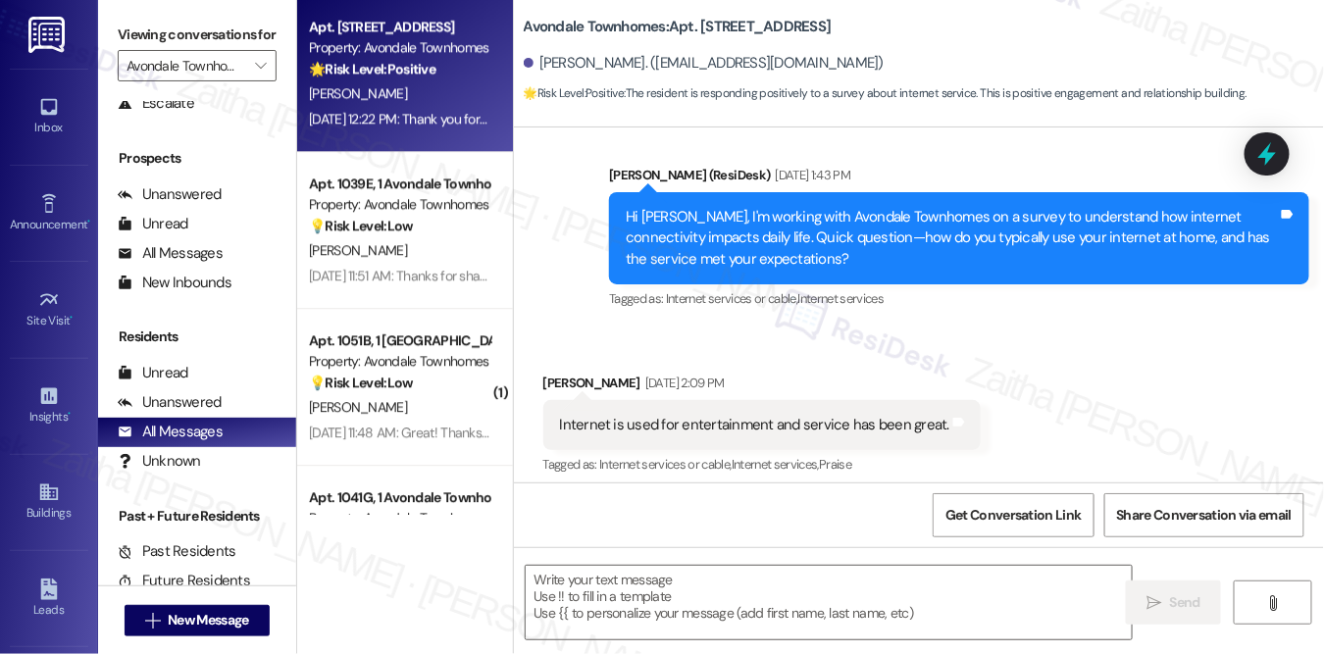
scroll to position [1604, 0]
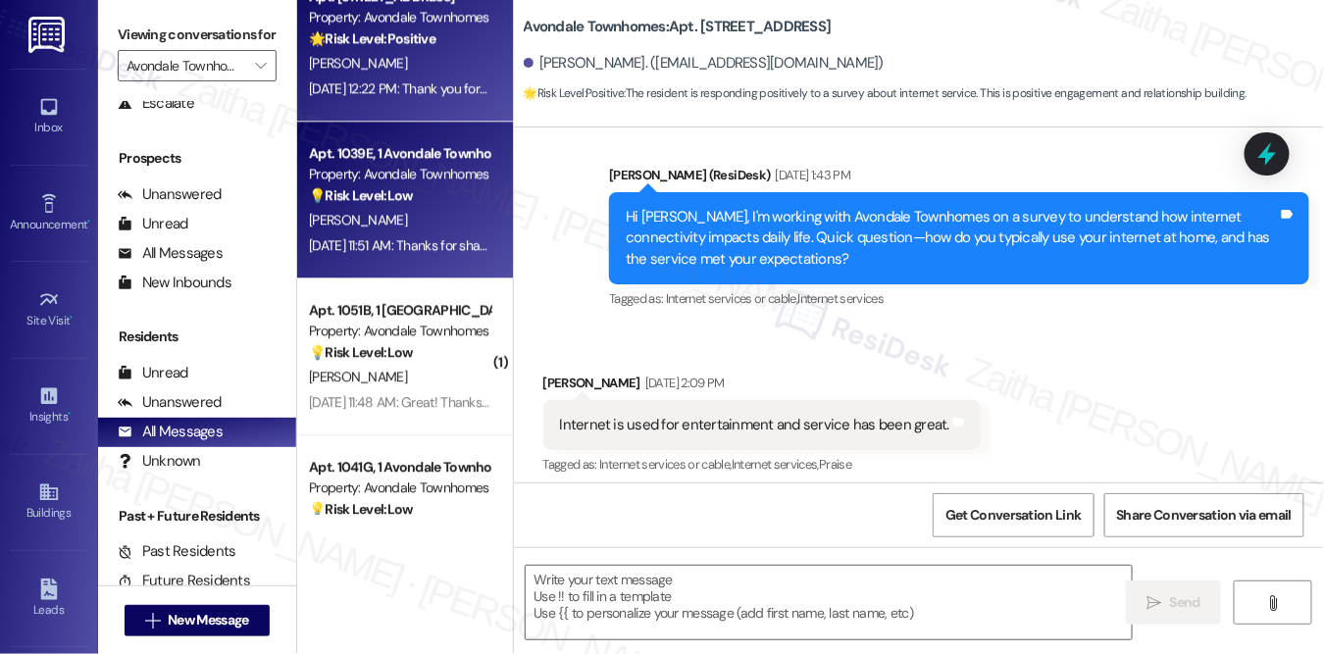
click at [446, 212] on div "[PERSON_NAME]" at bounding box center [399, 220] width 185 height 25
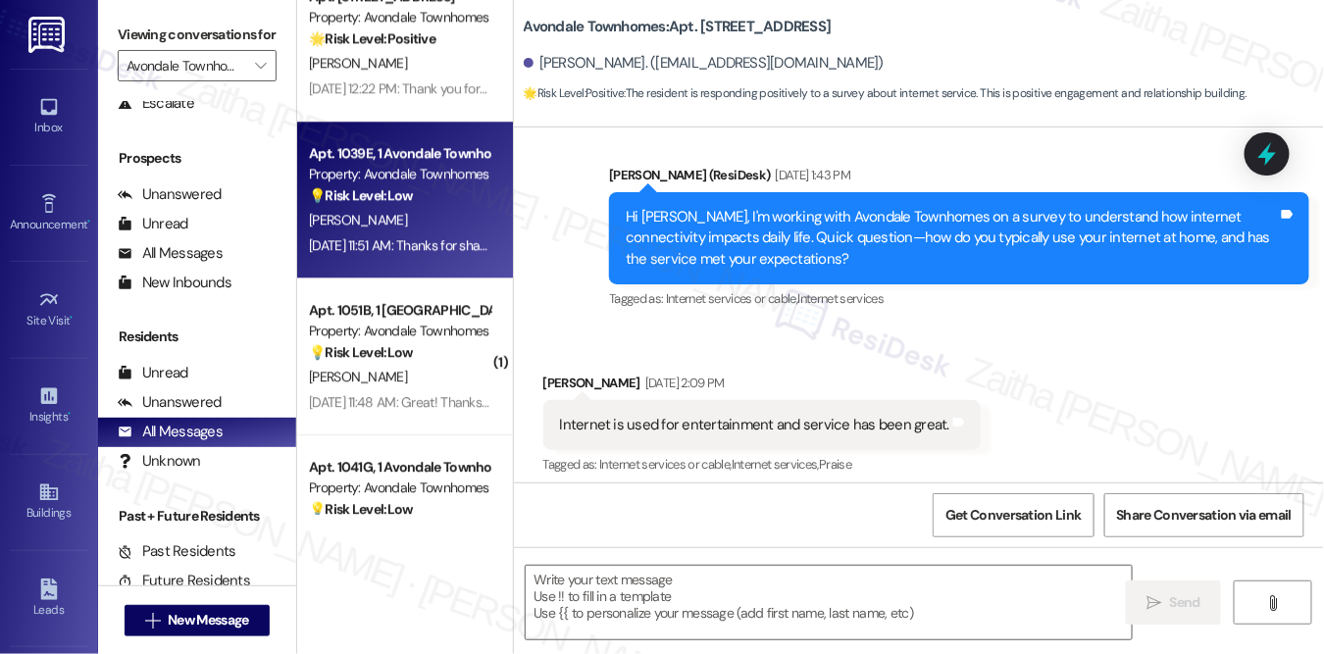
type textarea "Fetching suggested responses. Please feel free to read through the conversation…"
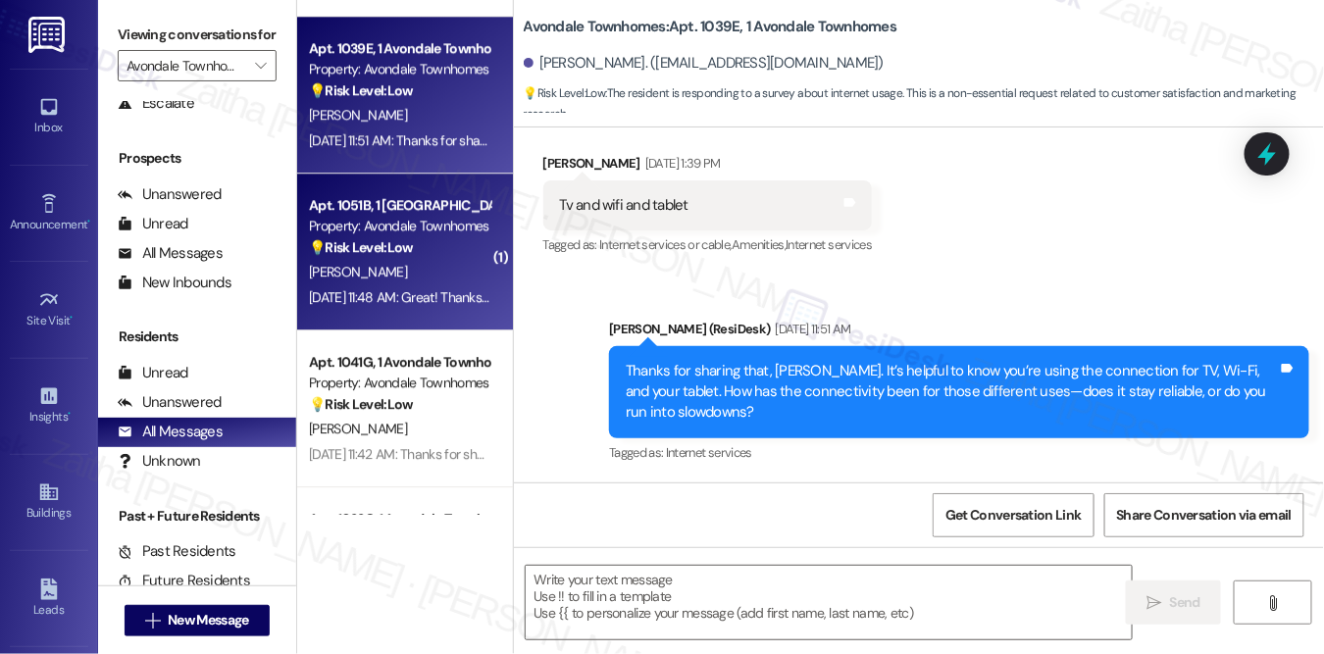
scroll to position [1783, 0]
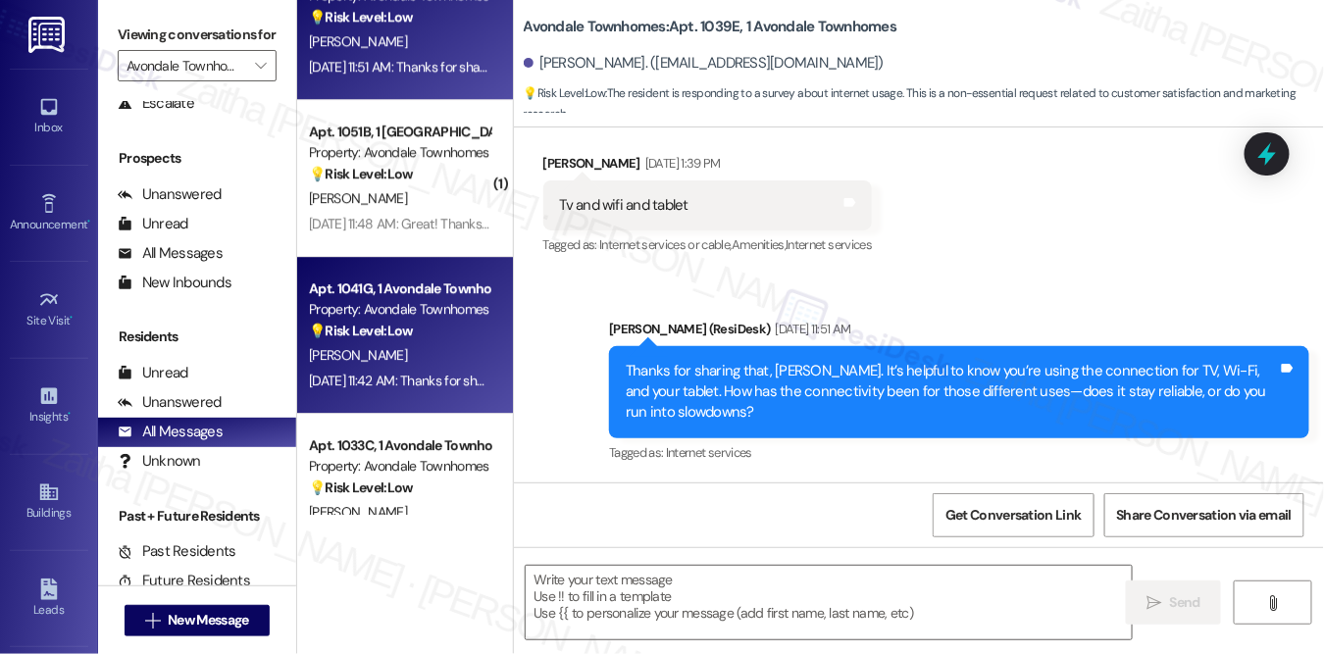
click at [433, 347] on div "[PERSON_NAME]" at bounding box center [399, 355] width 185 height 25
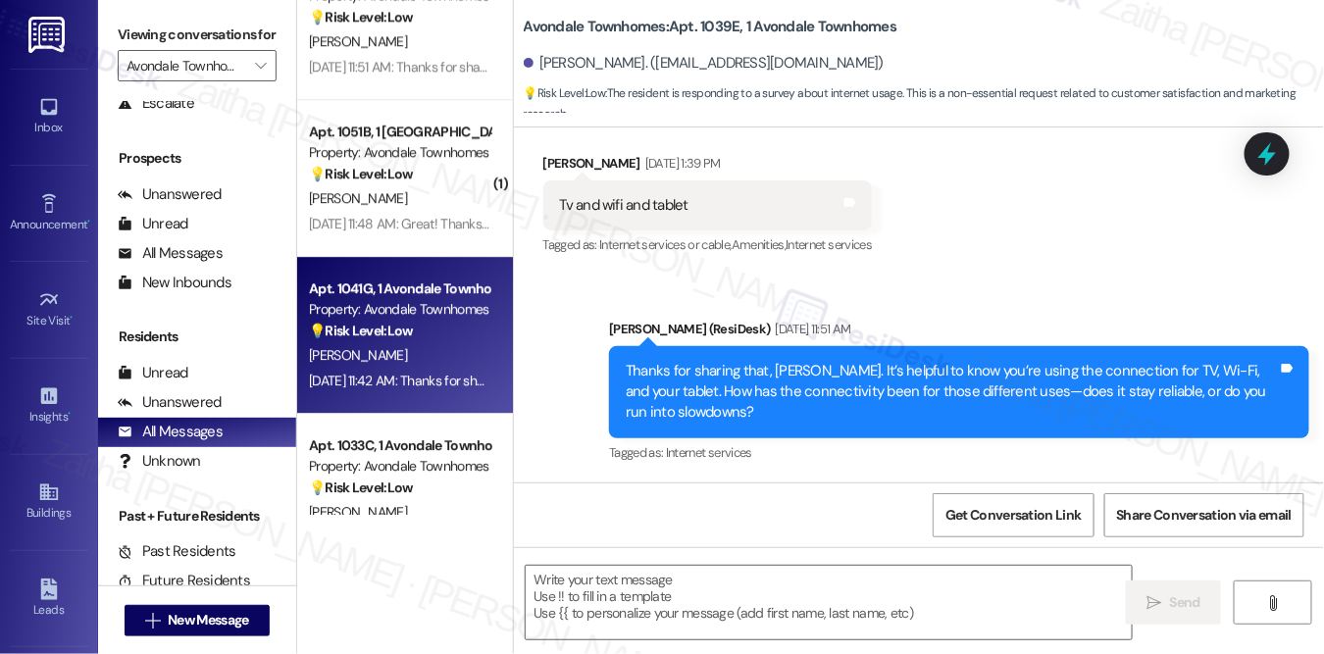
type textarea "Fetching suggested responses. Please feel free to read through the conversation…"
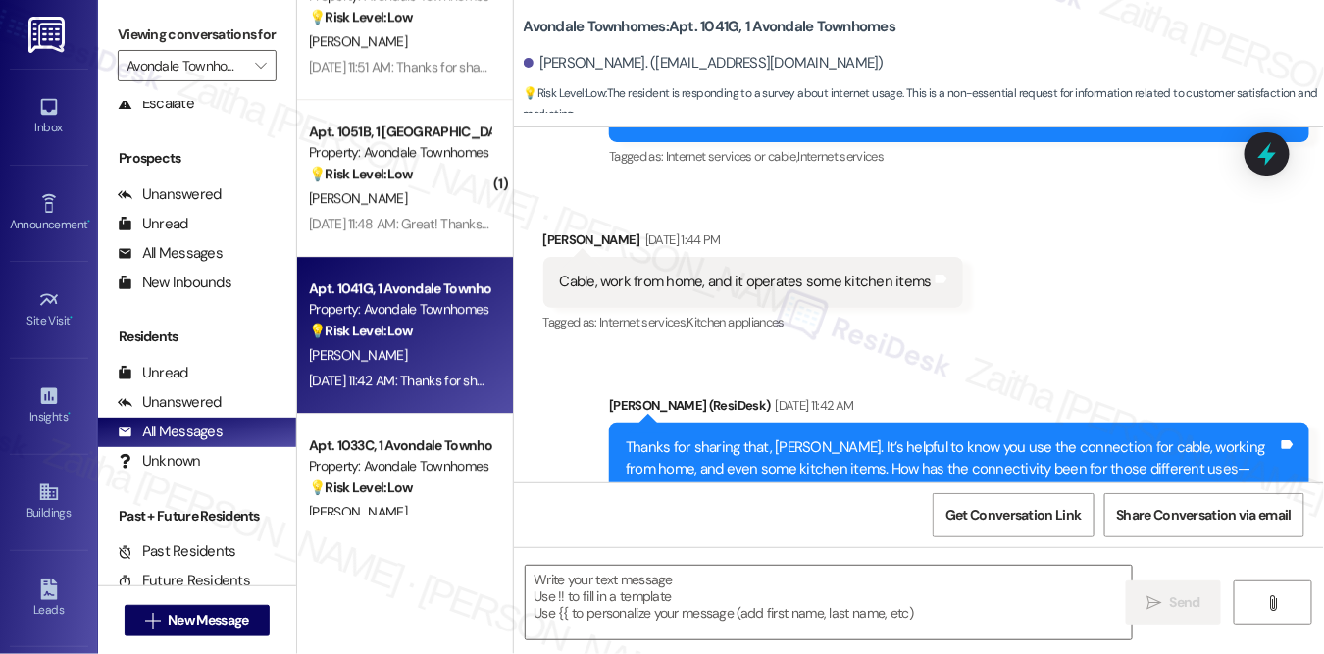
scroll to position [10062, 0]
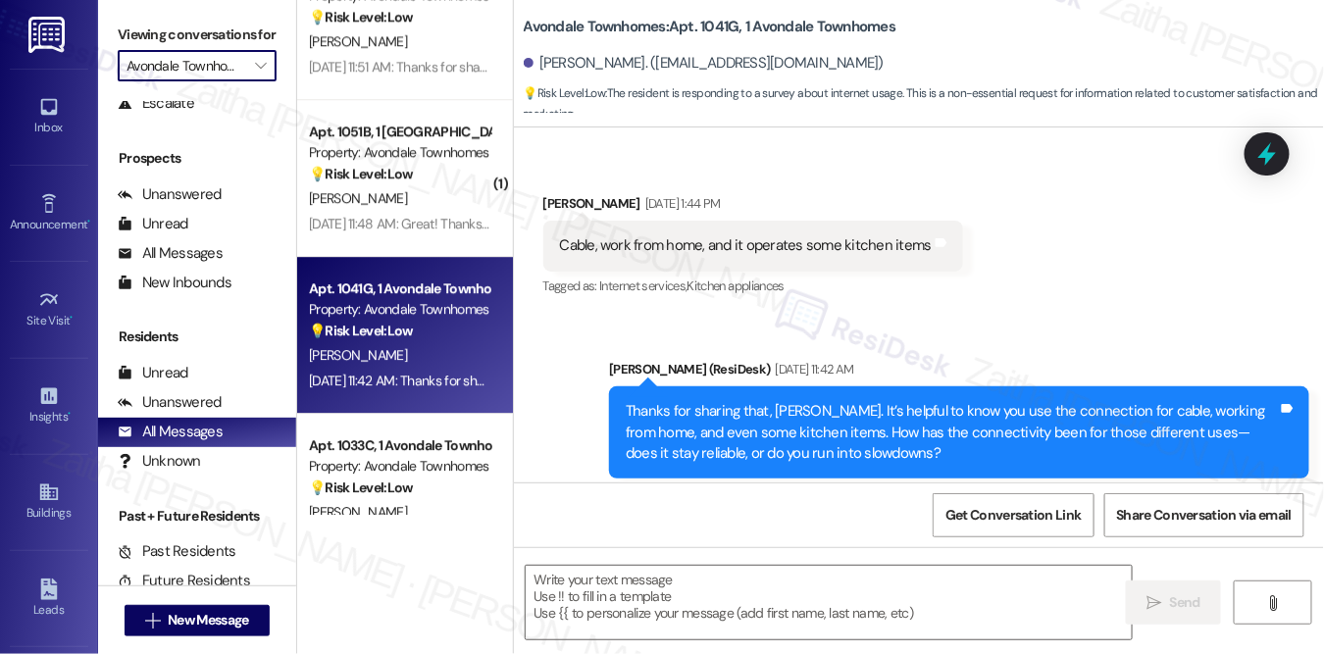
click at [162, 81] on input "Avondale Townhomes" at bounding box center [186, 65] width 119 height 31
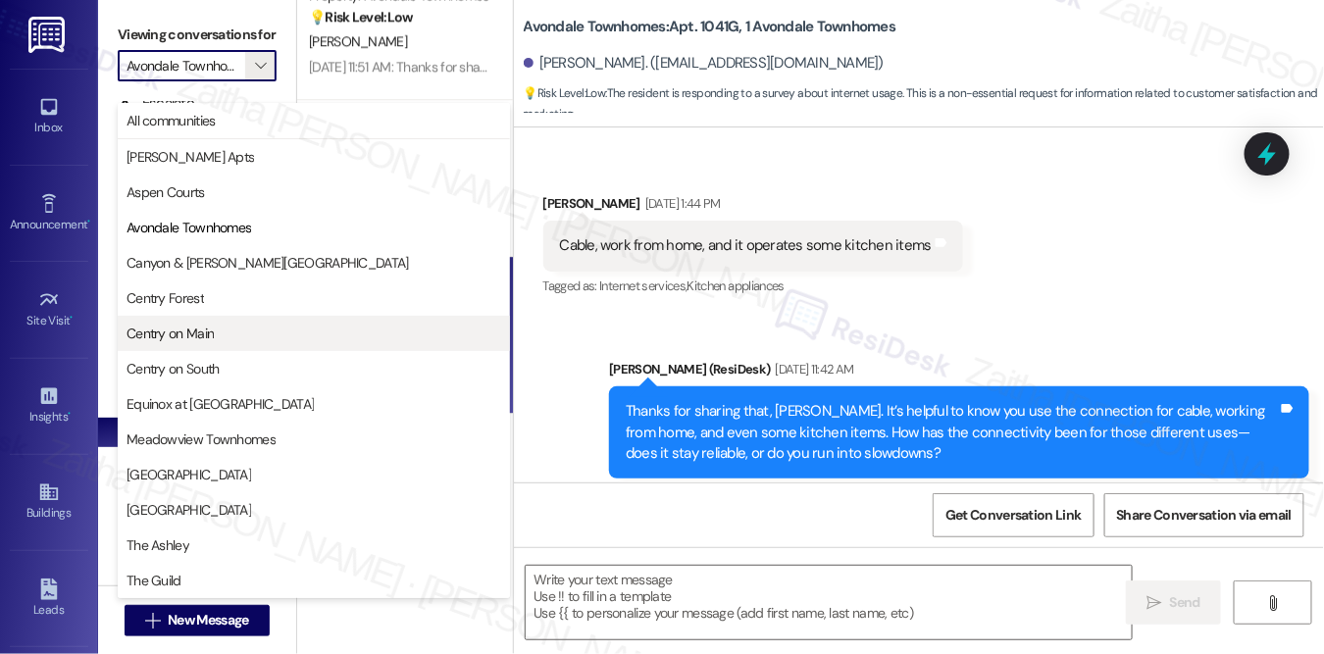
click at [193, 335] on span "Centry on Main" at bounding box center [170, 334] width 87 height 20
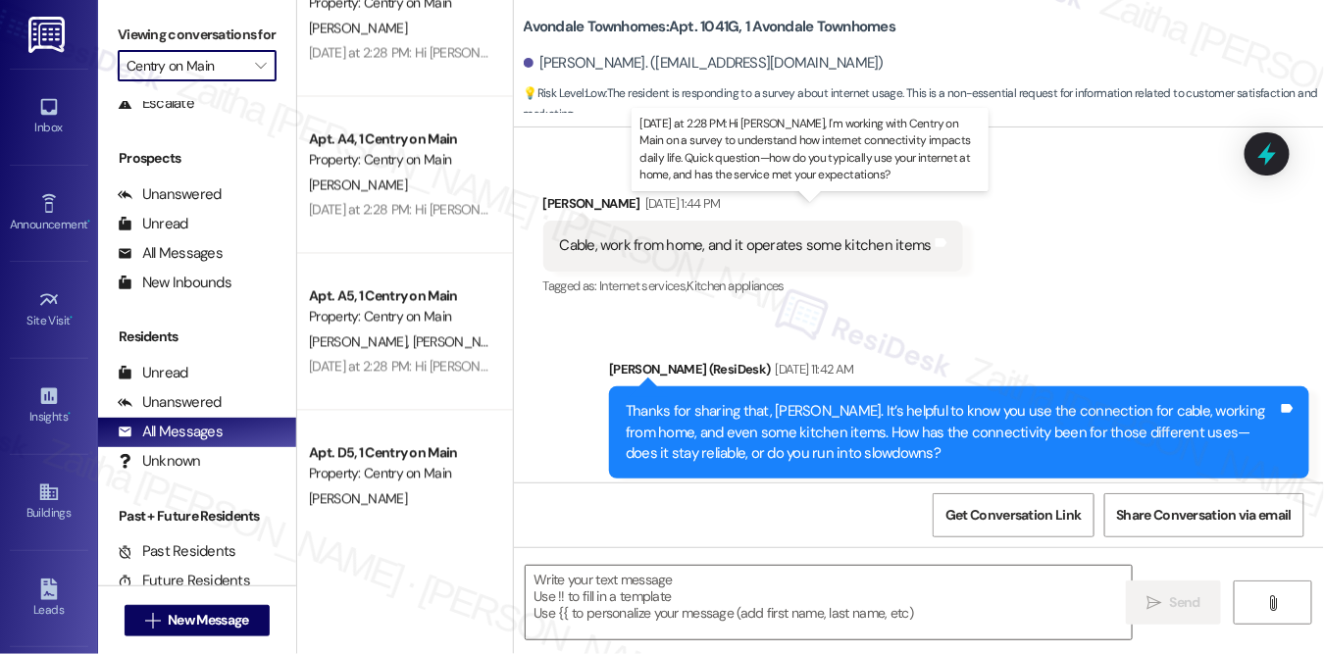
scroll to position [1069, 0]
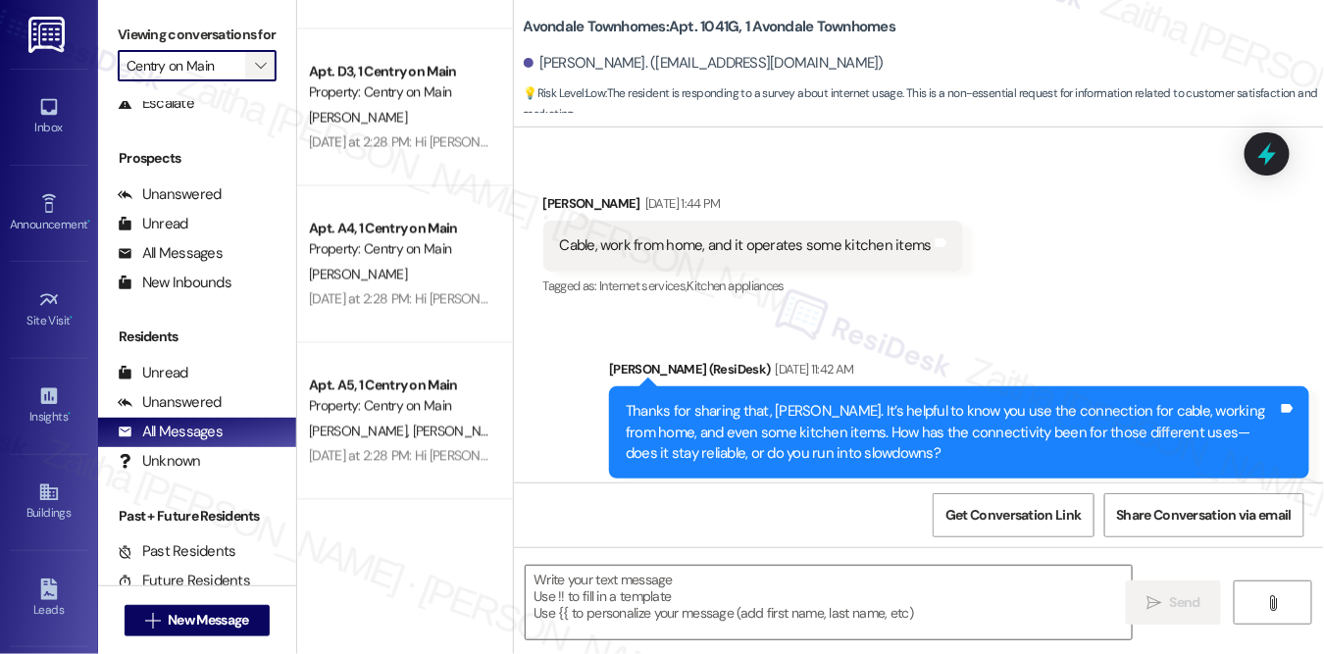
click at [258, 74] on icon "" at bounding box center [260, 66] width 11 height 16
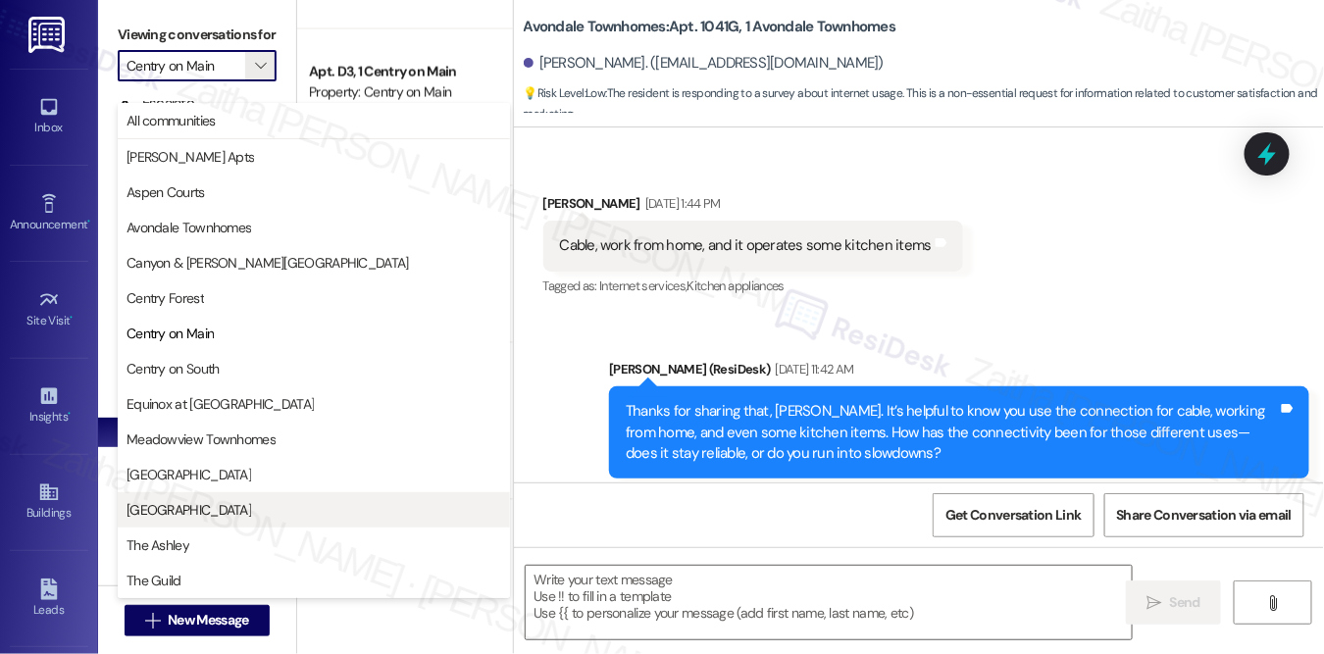
click at [222, 506] on span "[GEOGRAPHIC_DATA]" at bounding box center [314, 510] width 375 height 20
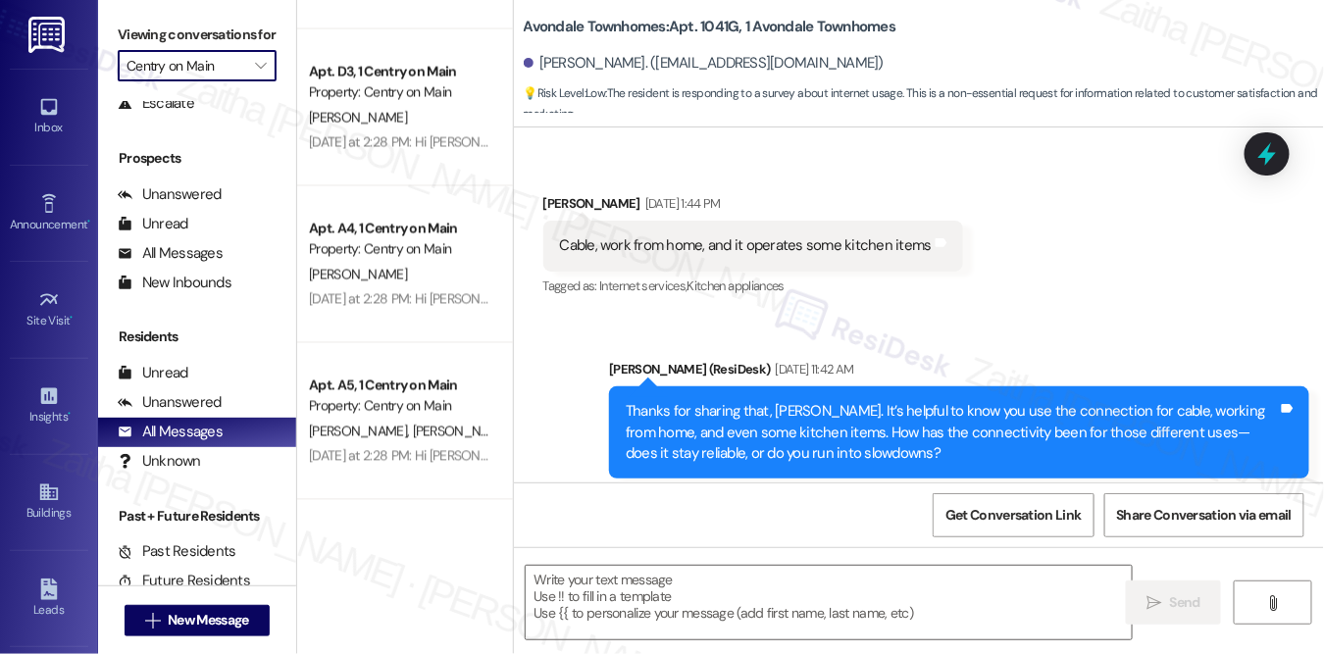
type input "[GEOGRAPHIC_DATA]"
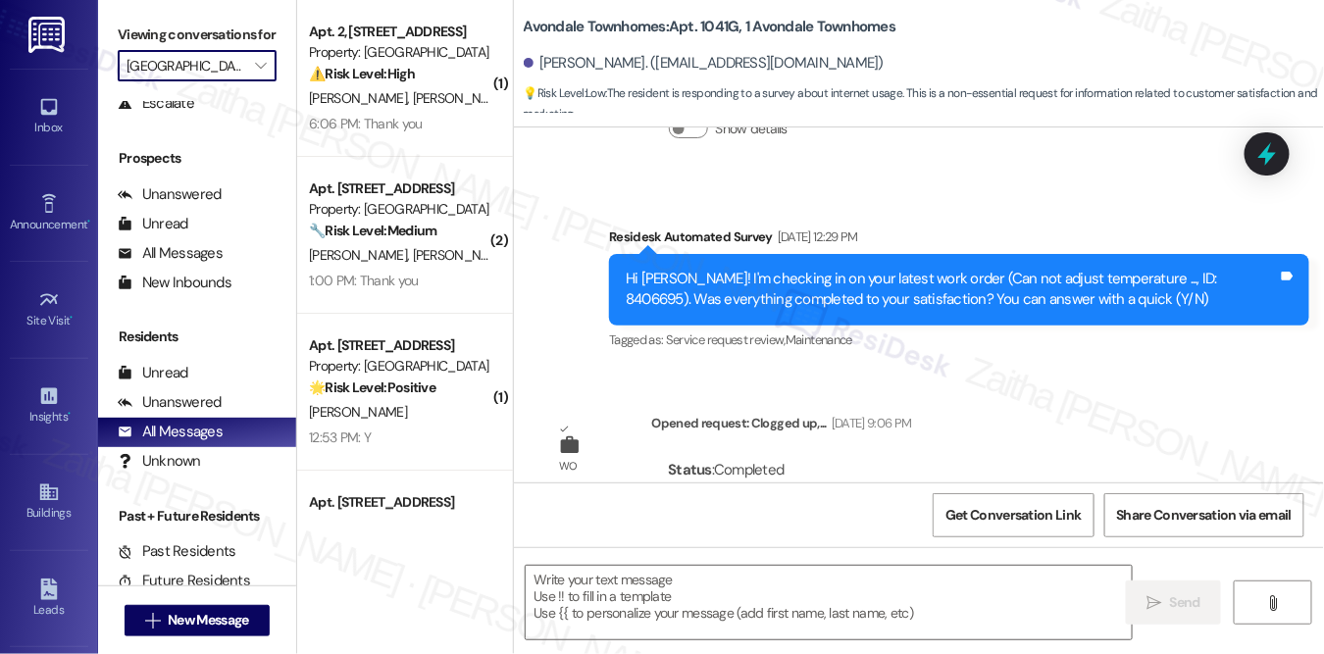
type textarea "Fetching suggested responses. Please feel free to read through the conversation…"
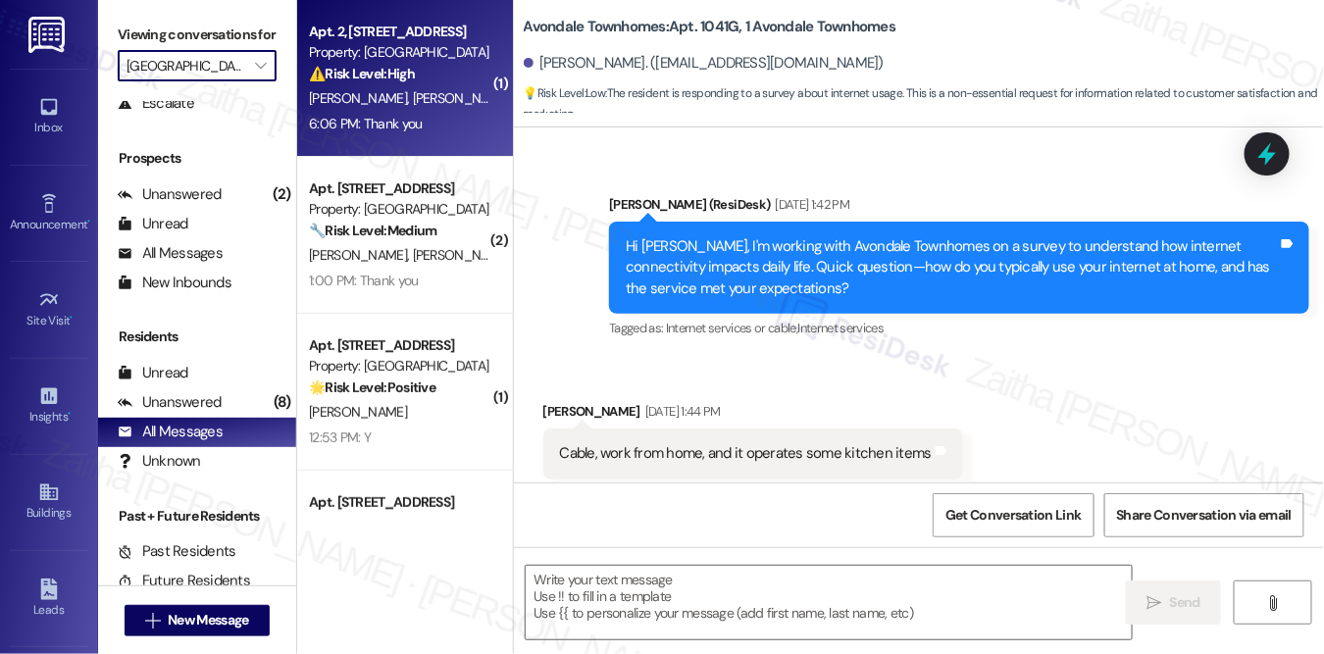
click at [413, 97] on span "[PERSON_NAME]" at bounding box center [461, 98] width 98 height 18
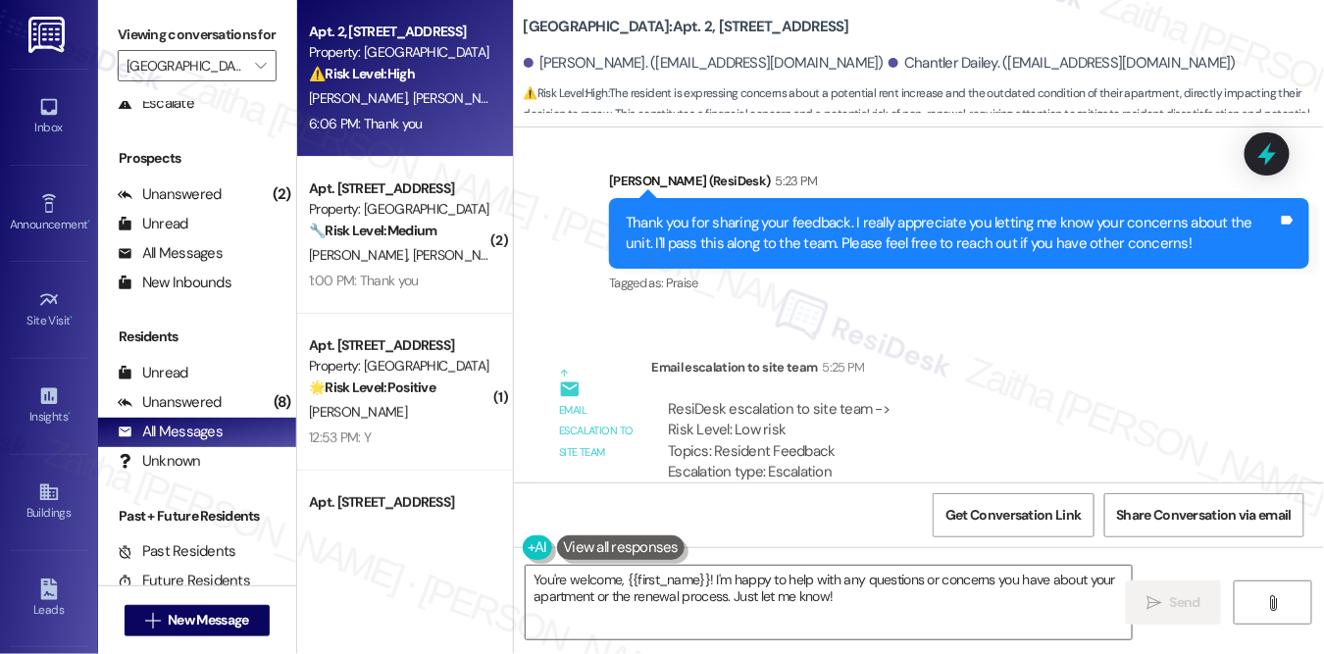
scroll to position [4299, 0]
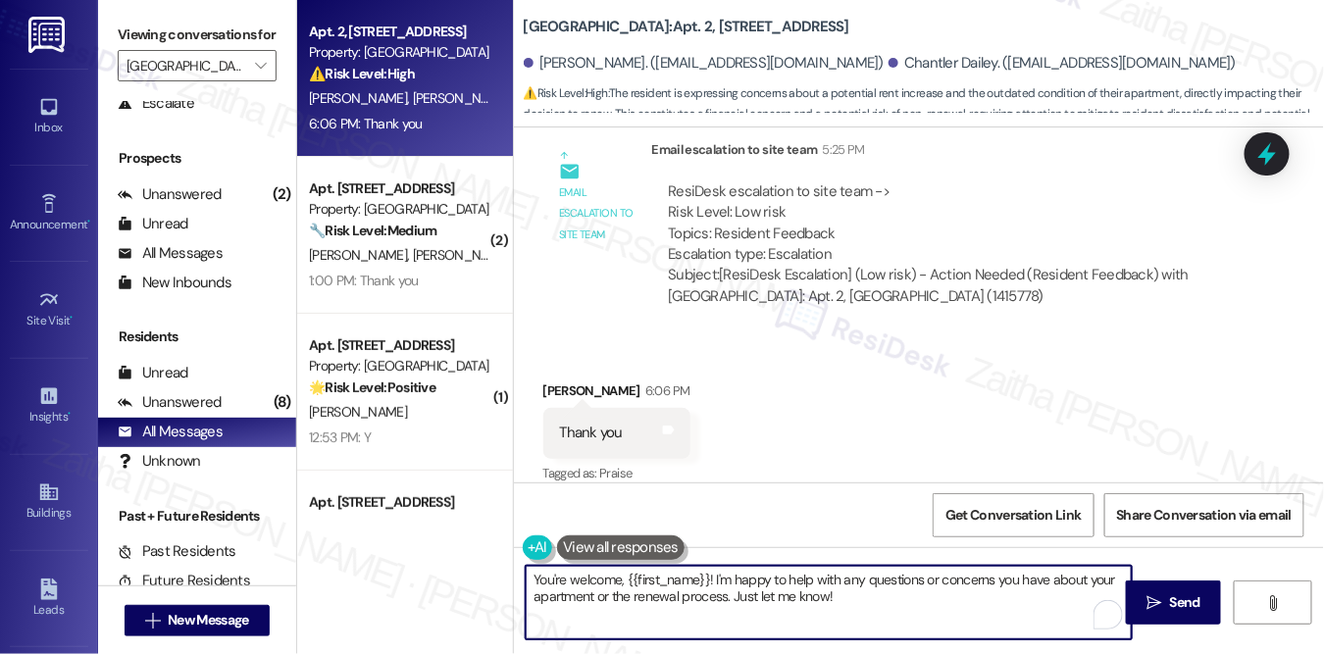
drag, startPoint x: 719, startPoint y: 578, endPoint x: 865, endPoint y: 605, distance: 148.7
click at [865, 605] on textarea "You're welcome, {{first_name}}! I'm happy to help with any questions or concern…" at bounding box center [829, 603] width 606 height 74
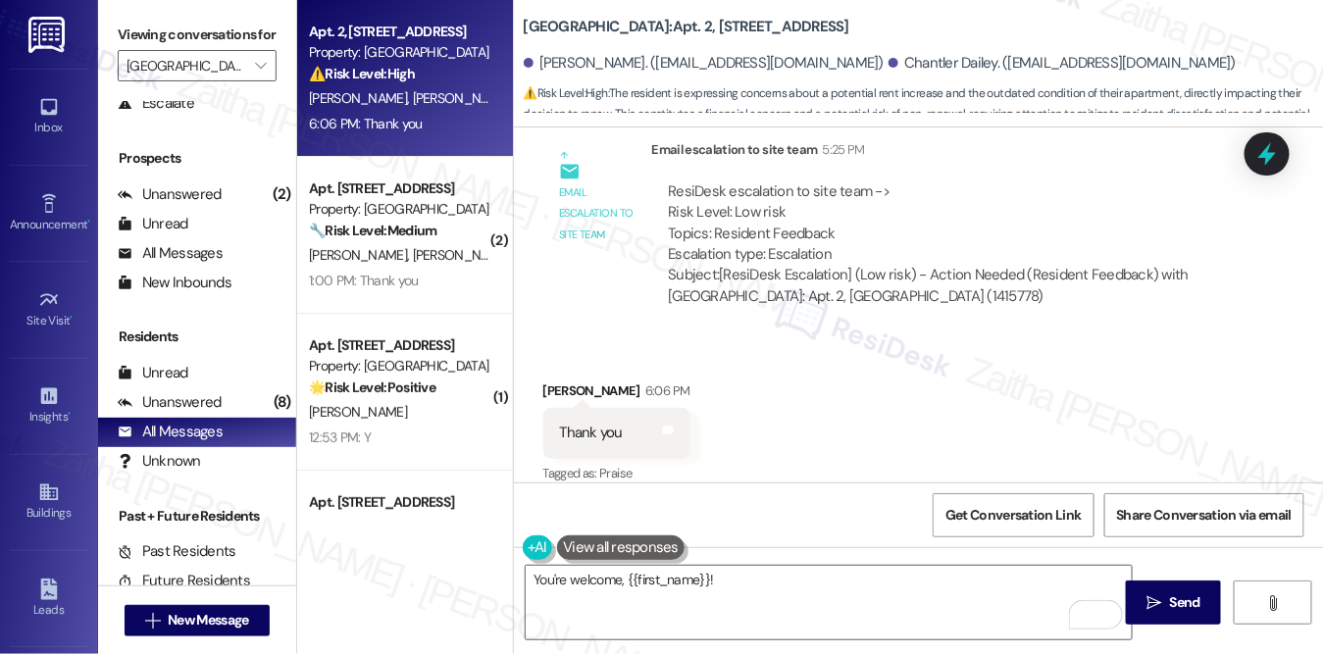
click at [549, 380] on div "[PERSON_NAME] 6:06 PM" at bounding box center [616, 393] width 147 height 27
copy div "Amber"
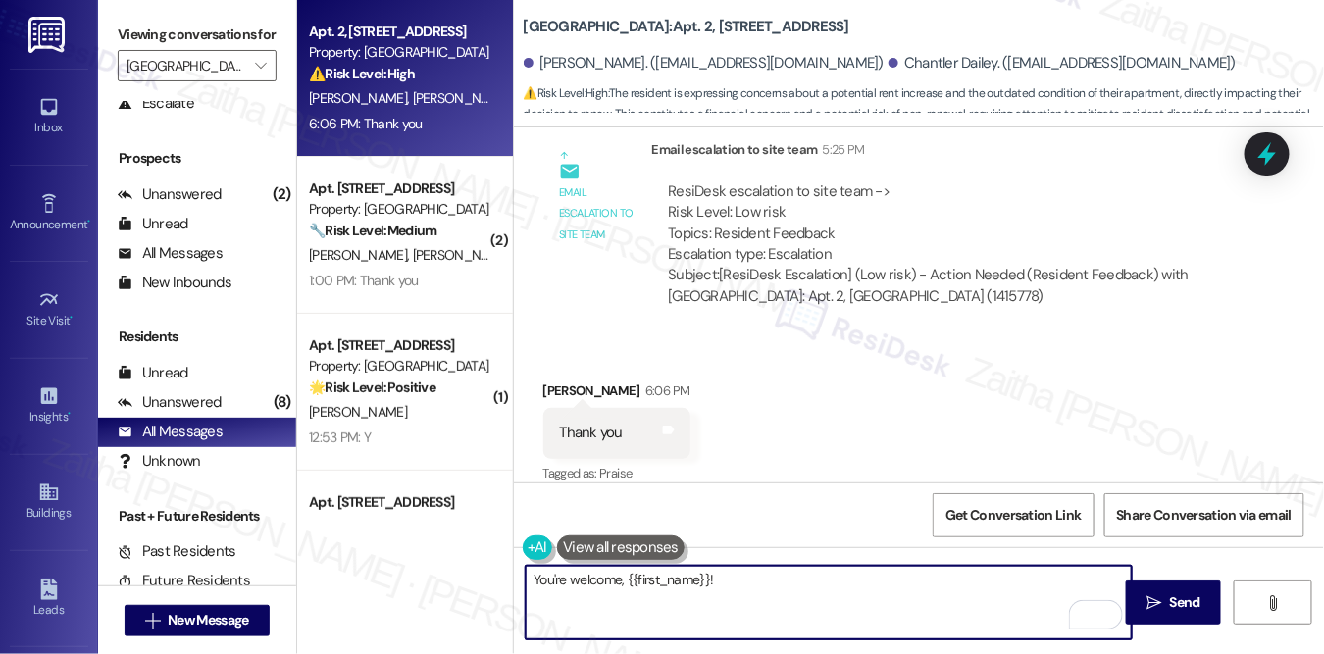
drag, startPoint x: 633, startPoint y: 583, endPoint x: 791, endPoint y: 579, distance: 158.9
click at [779, 590] on textarea "You're welcome, {{first_name}}!" at bounding box center [829, 603] width 606 height 74
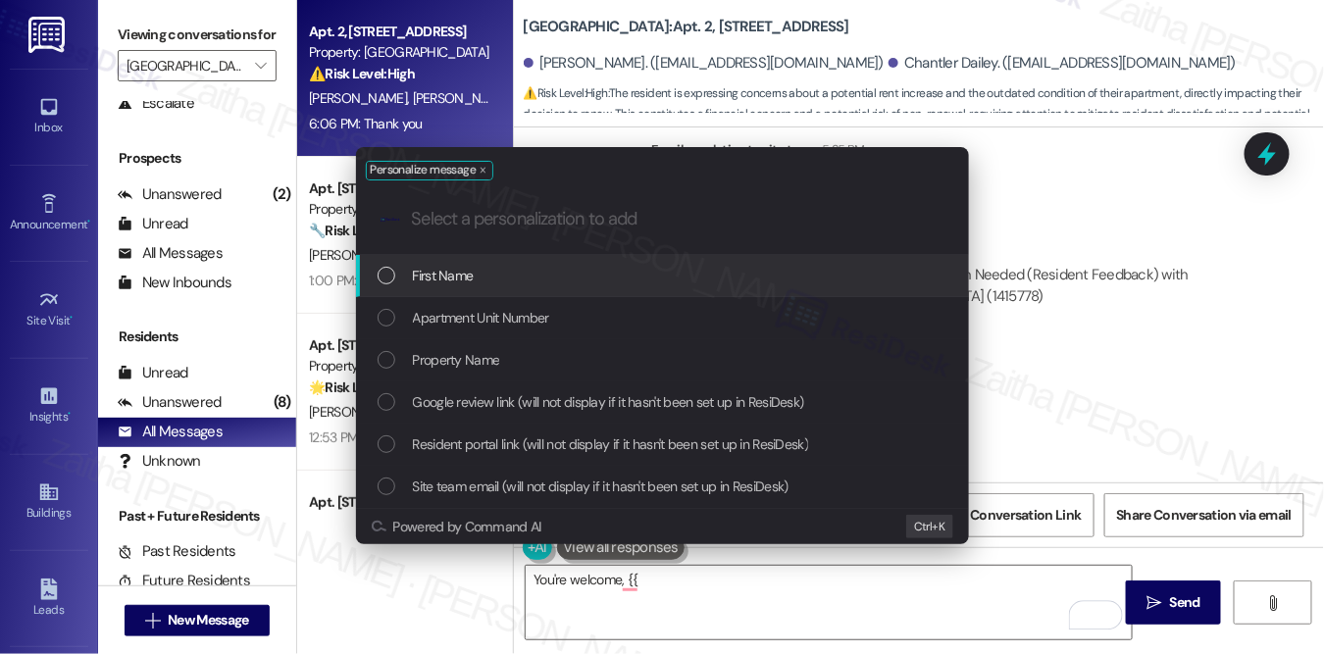
click at [790, 579] on div "Personalize message .cls-1{fill:#0a055f;}.cls-2{fill:#0cc4c4;} resideskLogoBlue…" at bounding box center [662, 327] width 1324 height 654
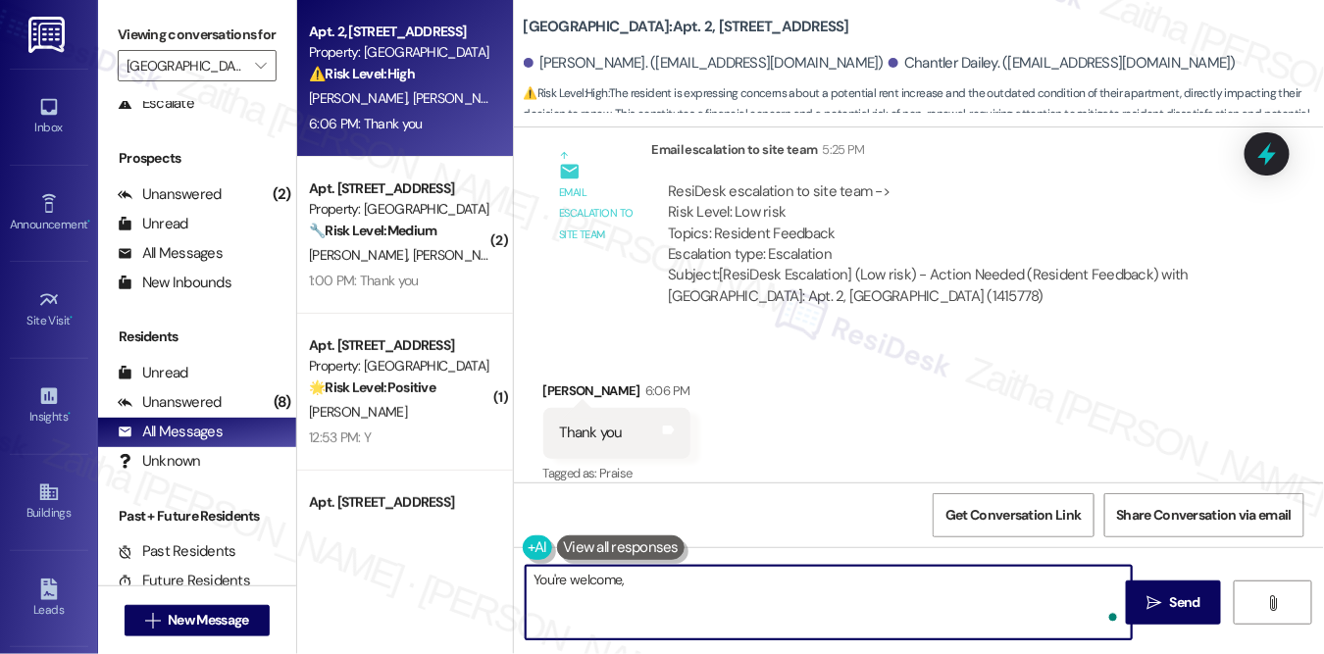
paste textarea "Amber"
type textarea "You're welcome, [PERSON_NAME]!"
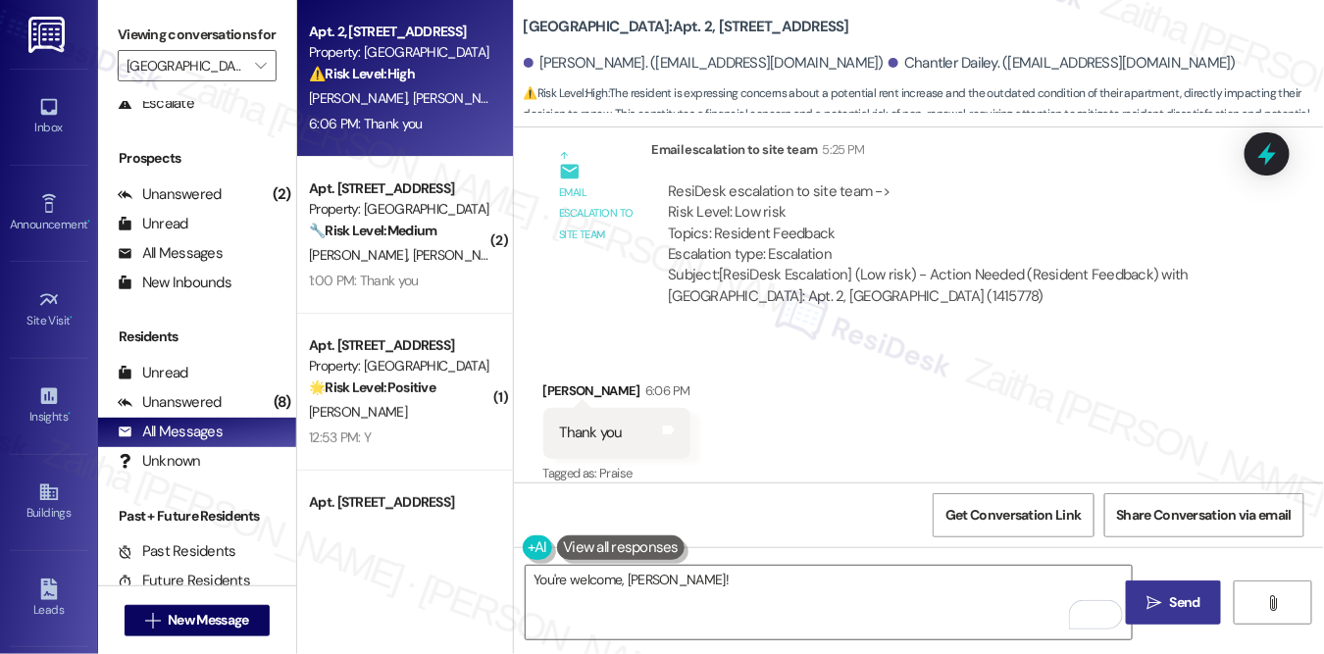
click at [1185, 608] on span "Send" at bounding box center [1185, 602] width 30 height 21
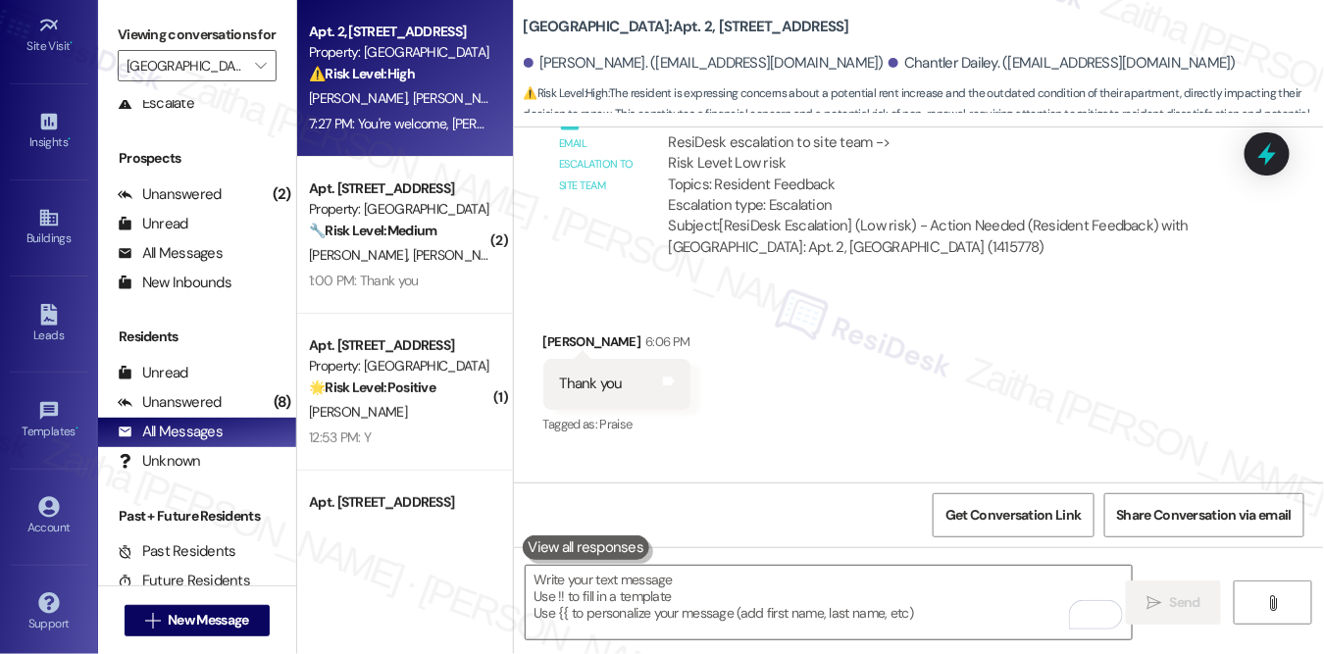
scroll to position [4435, 0]
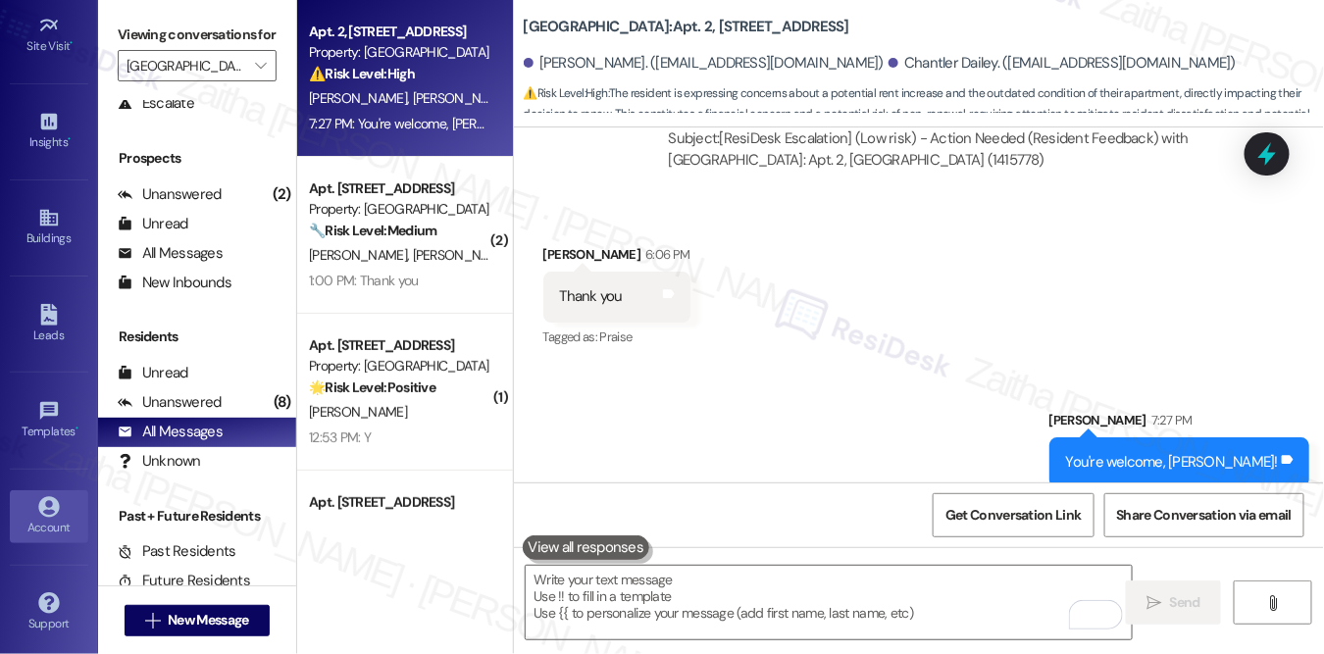
click at [64, 507] on link "Account" at bounding box center [49, 516] width 78 height 53
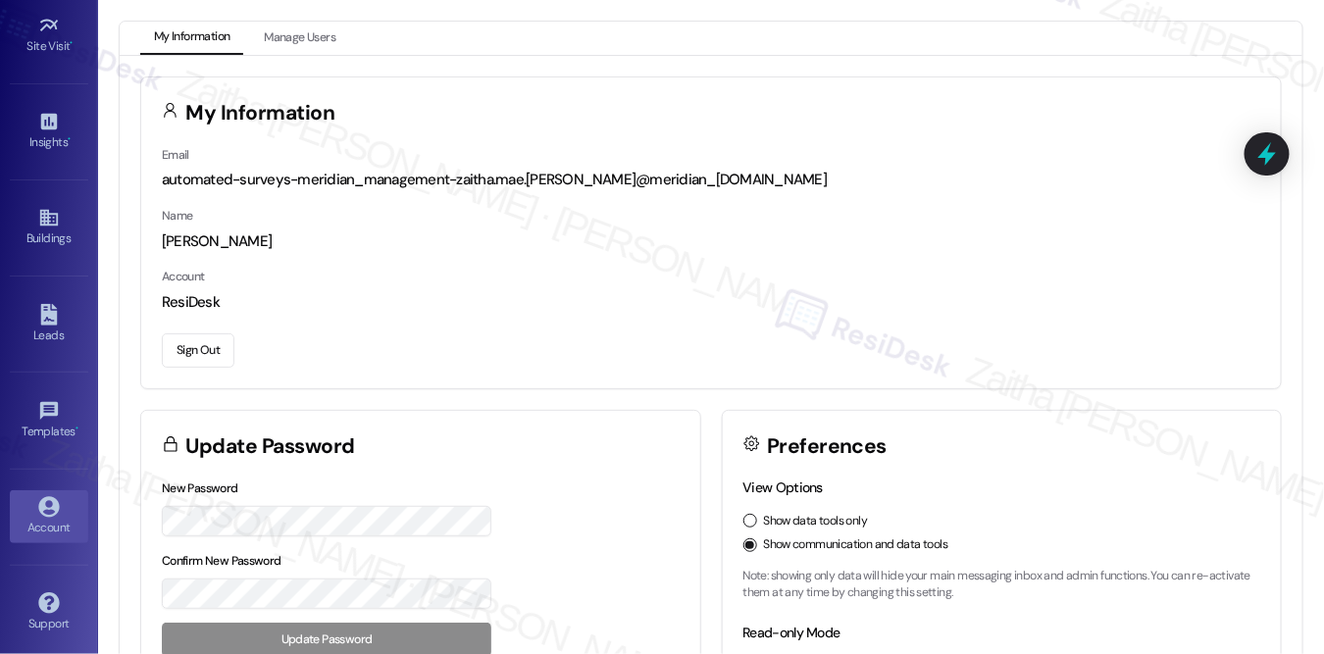
click at [197, 345] on button "Sign Out" at bounding box center [198, 350] width 73 height 34
